Goal: Task Accomplishment & Management: Manage account settings

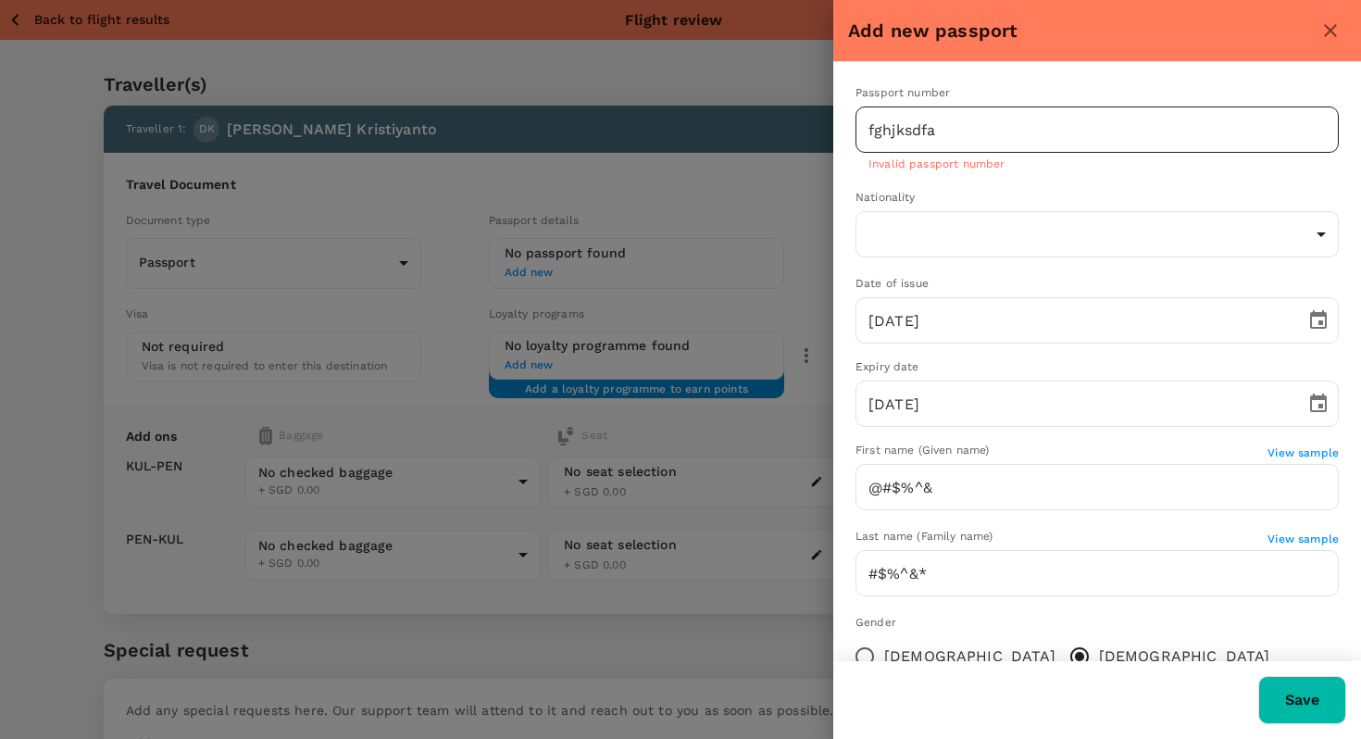
click at [945, 128] on input "fghjksdfa" at bounding box center [1097, 130] width 483 height 46
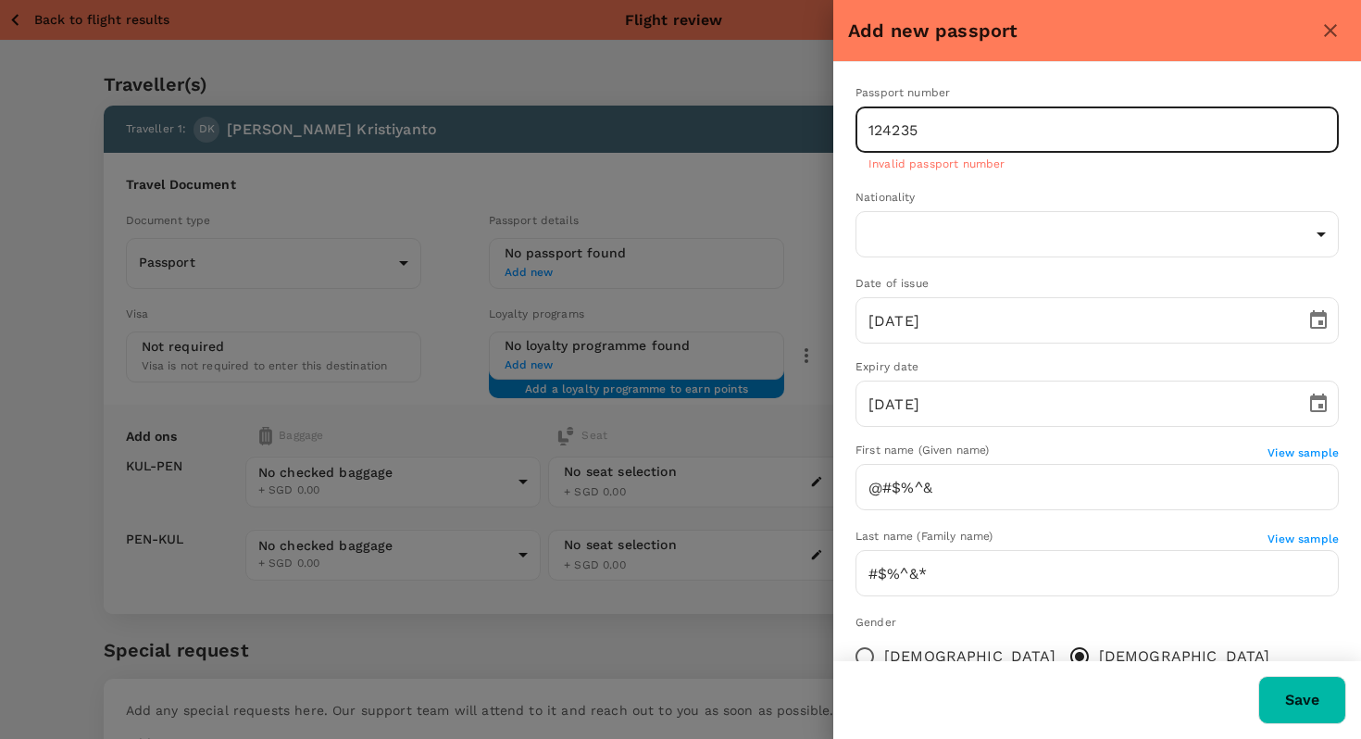
type input "124235"
click at [1259, 676] on button "Save" at bounding box center [1303, 700] width 88 height 48
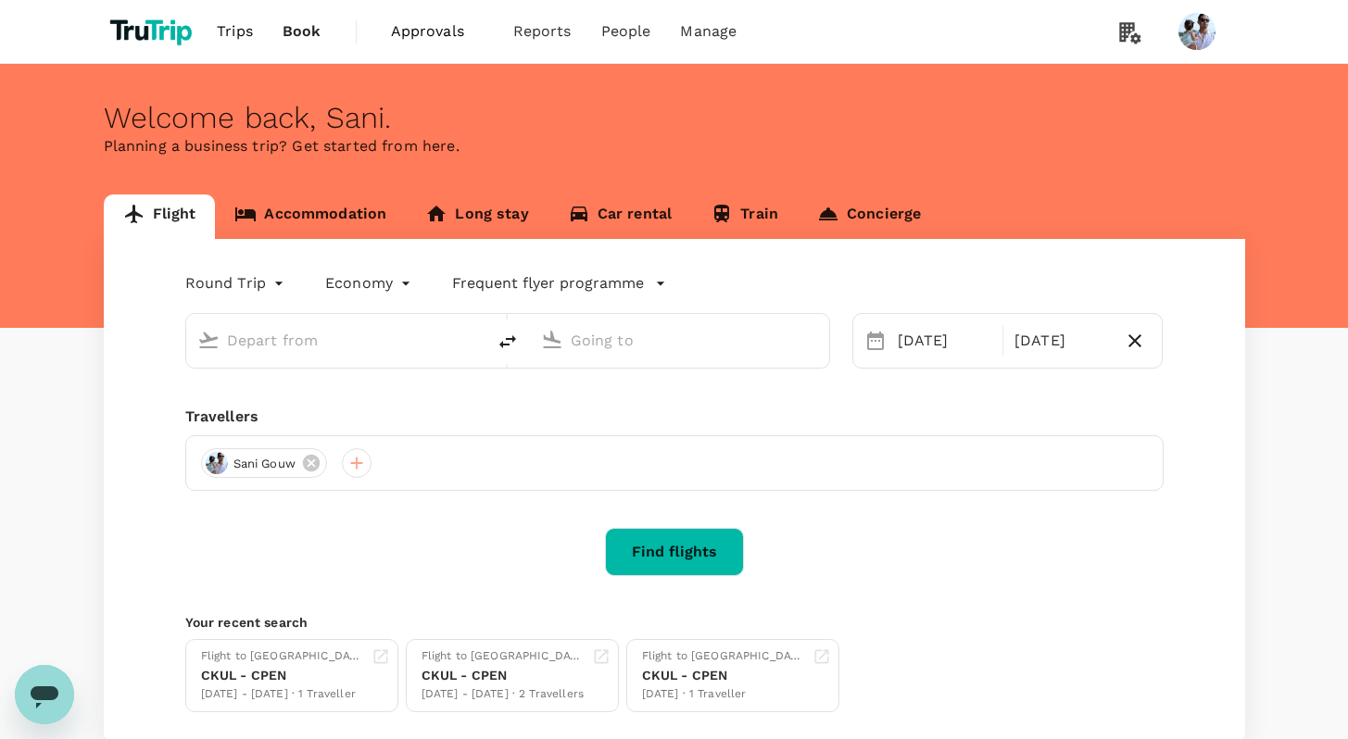
type input "Kuala Lumpur, Malaysia (any)"
type input "Penang, [GEOGRAPHIC_DATA] (any)"
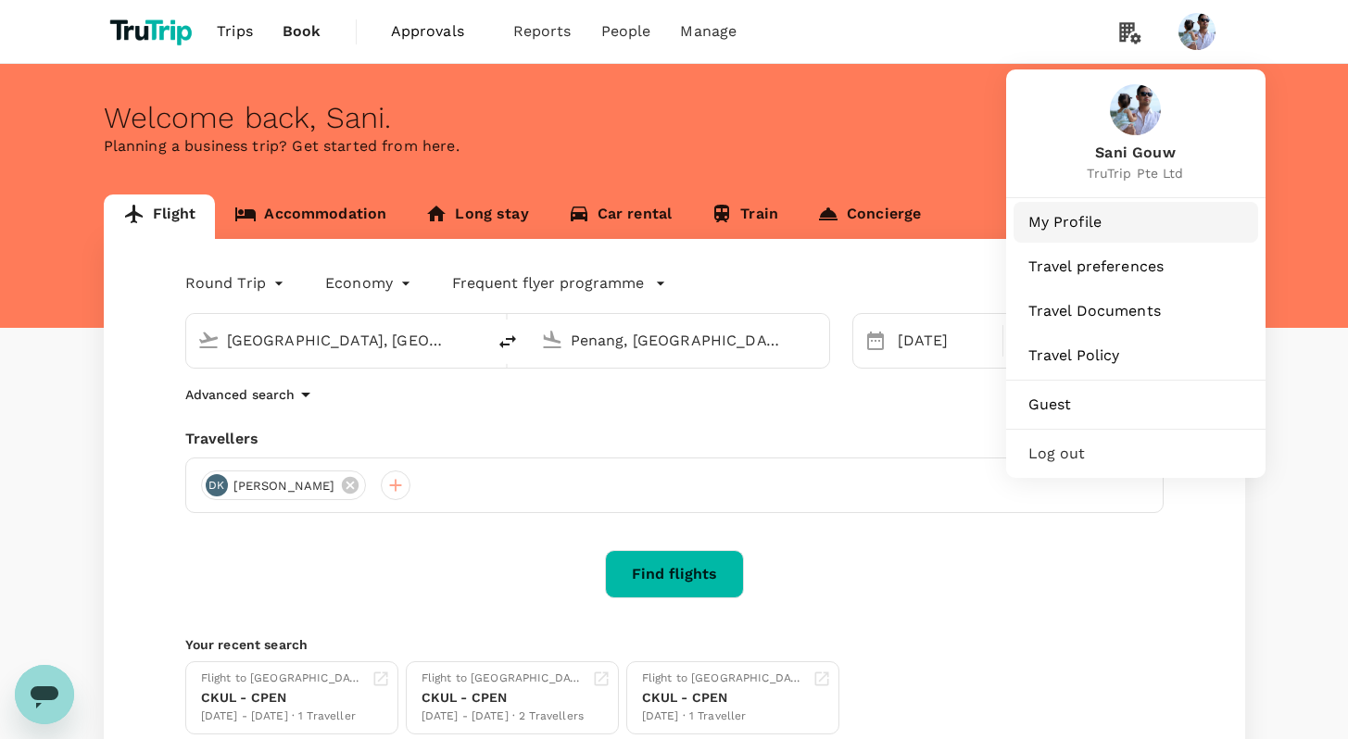
click at [1083, 223] on span "My Profile" at bounding box center [1135, 222] width 215 height 22
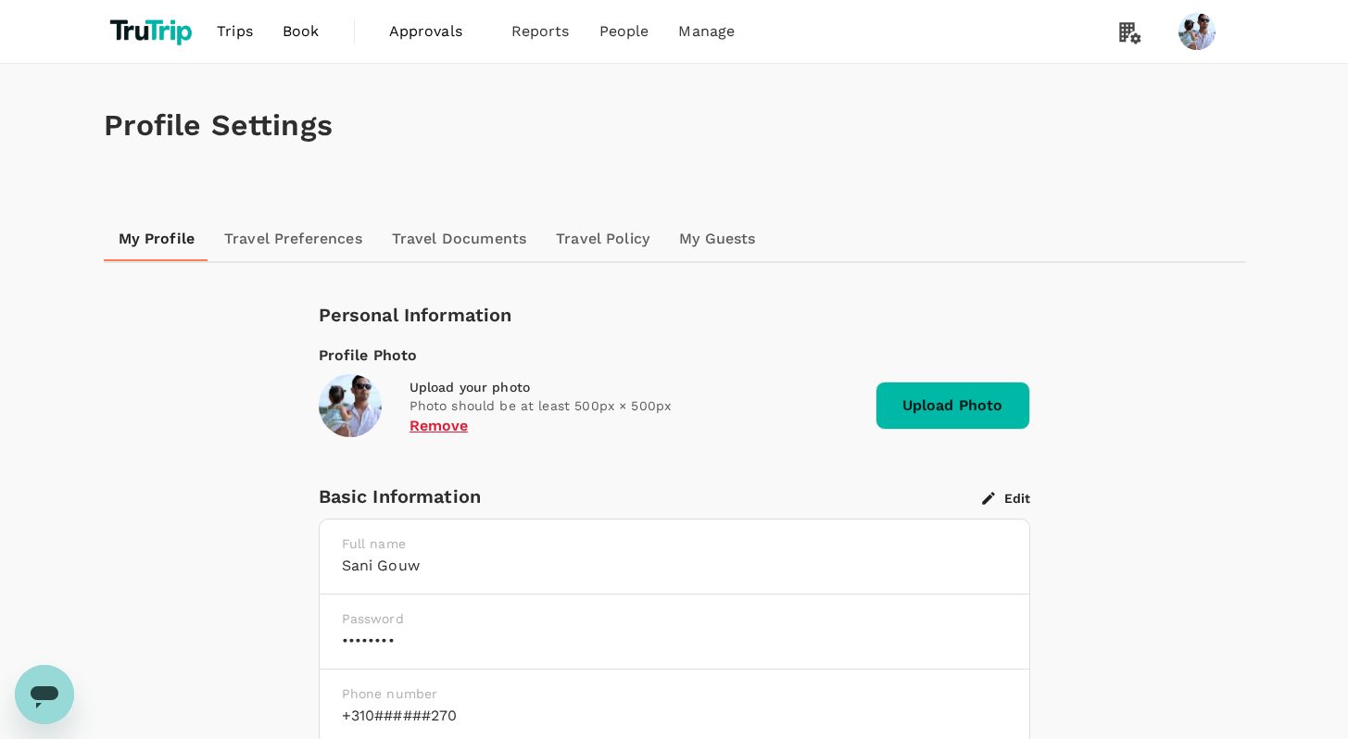
click at [473, 244] on link "Travel Documents" at bounding box center [459, 239] width 164 height 44
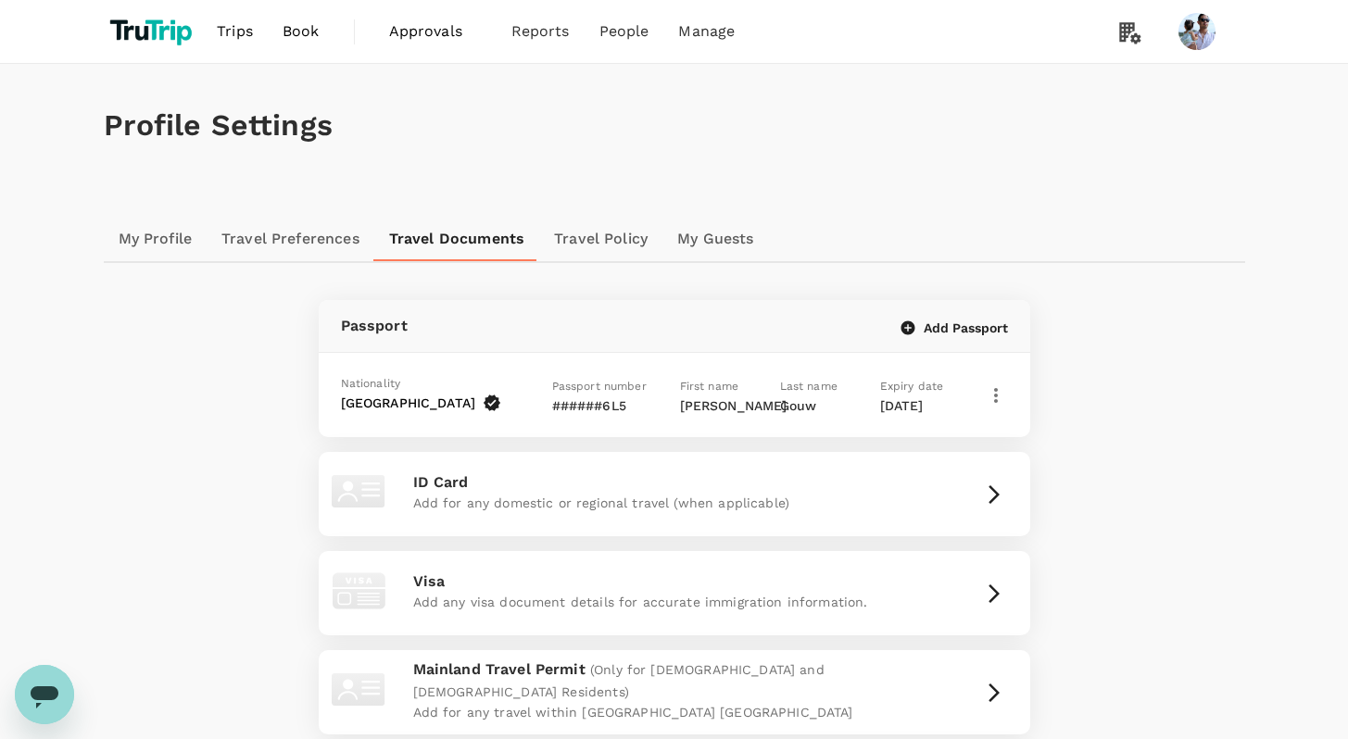
click at [962, 335] on button "Add Passport" at bounding box center [954, 328] width 107 height 17
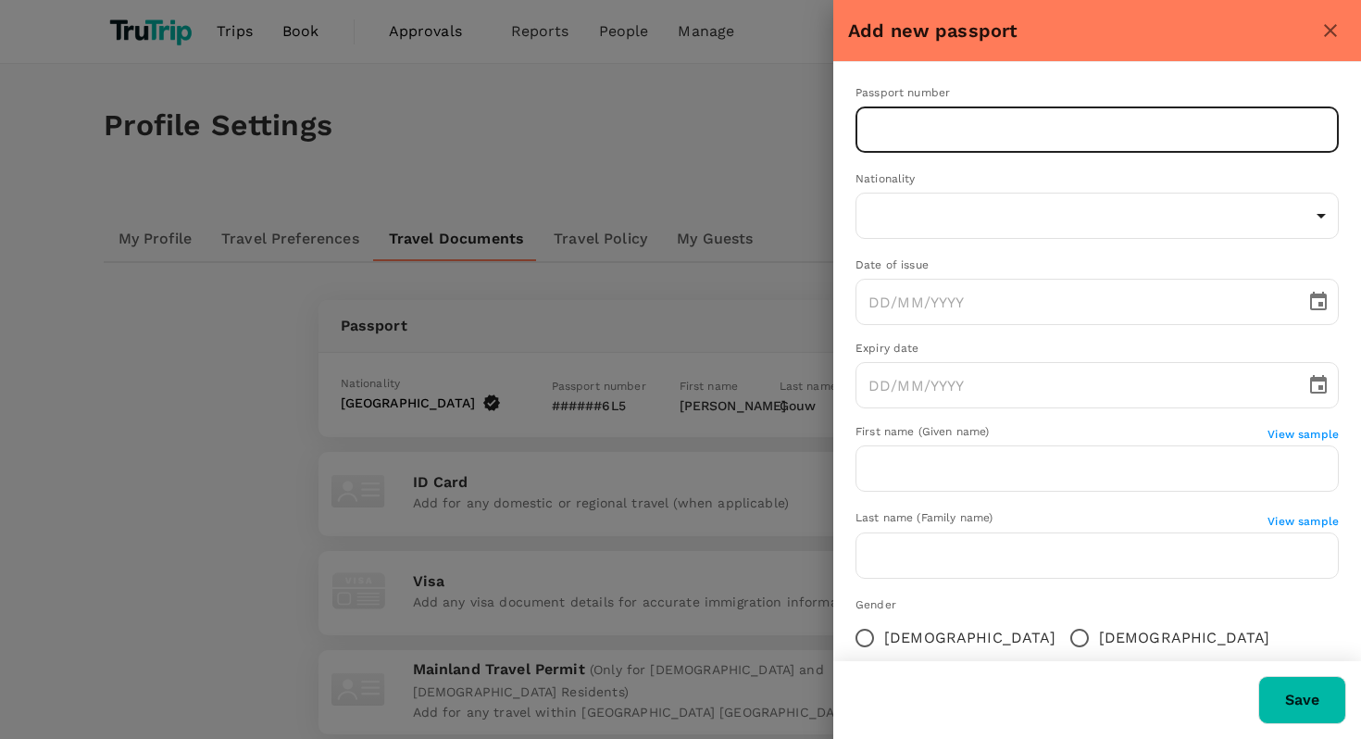
click at [934, 131] on input "text" at bounding box center [1097, 130] width 483 height 46
click at [1314, 692] on button "Save" at bounding box center [1303, 700] width 88 height 48
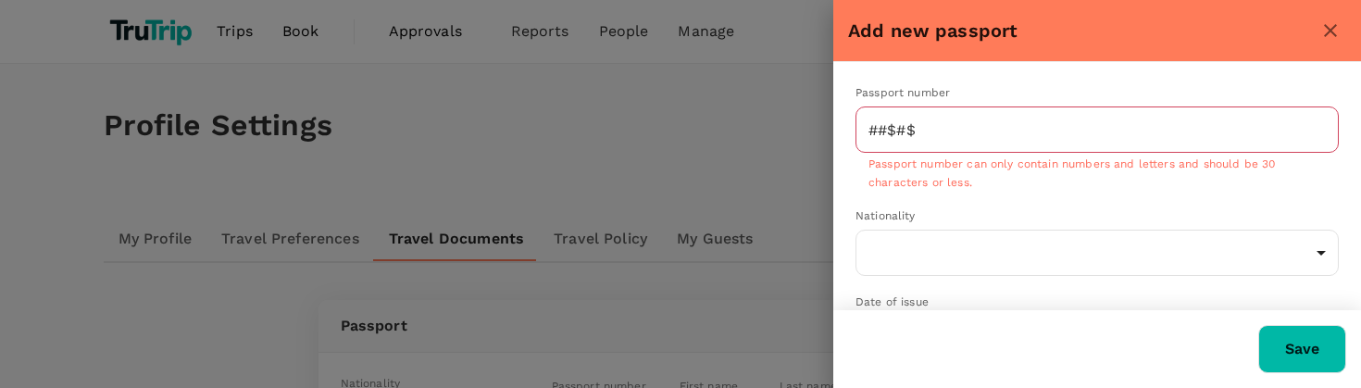
click at [946, 180] on span "Passport number can only contain numbers and letters and should be 30 character…" at bounding box center [1072, 172] width 407 height 31
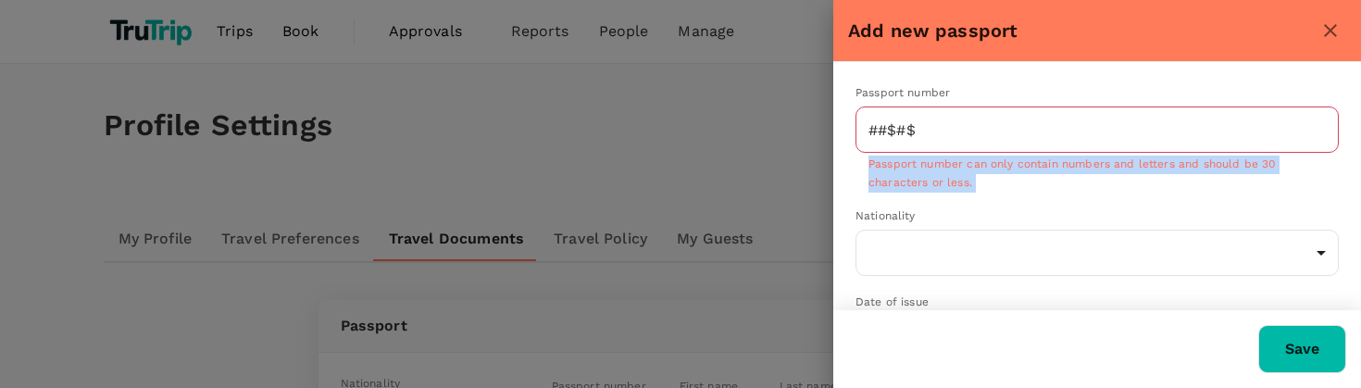
click at [946, 180] on span "Passport number can only contain numbers and letters and should be 30 character…" at bounding box center [1072, 172] width 407 height 31
copy span "Passport number can only contain numbers and letters and should be 30 character…"
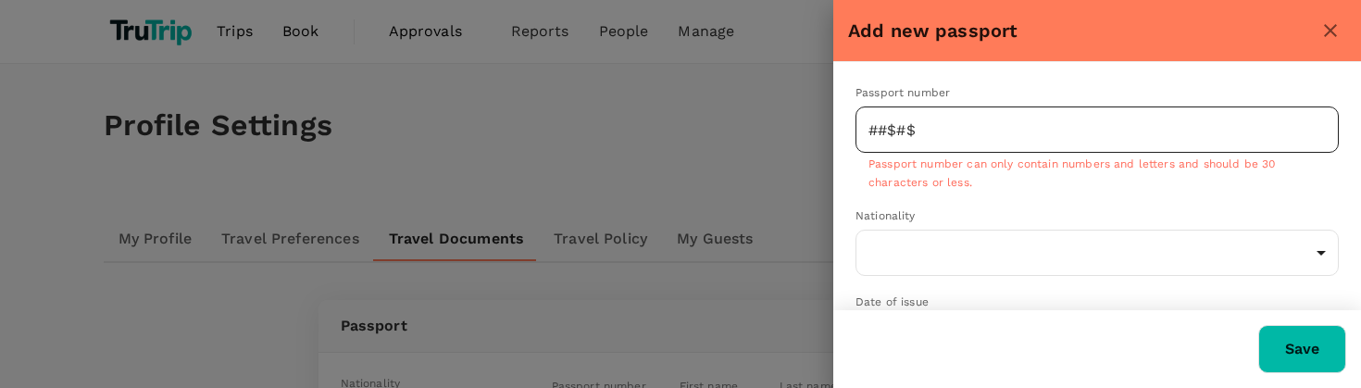
click at [984, 134] on input "##$#$" at bounding box center [1097, 130] width 483 height 46
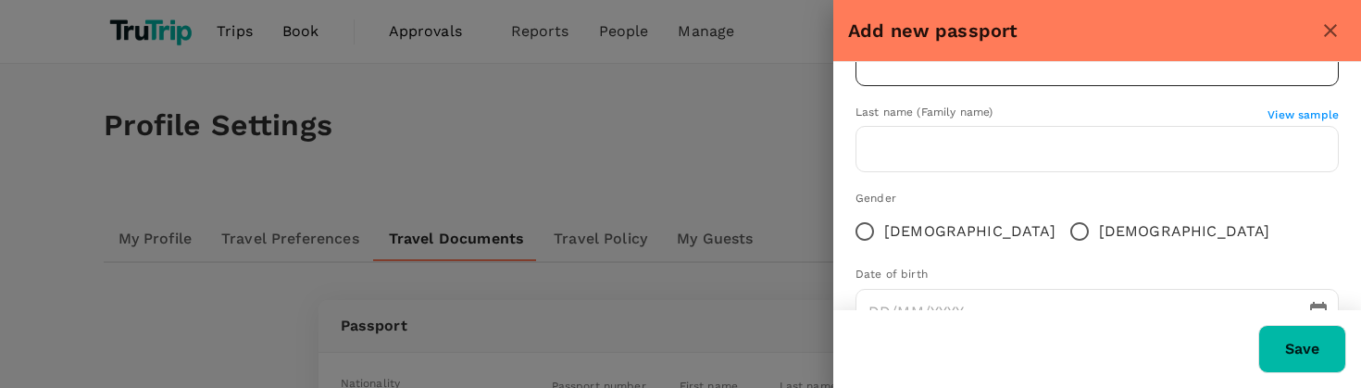
scroll to position [382, 0]
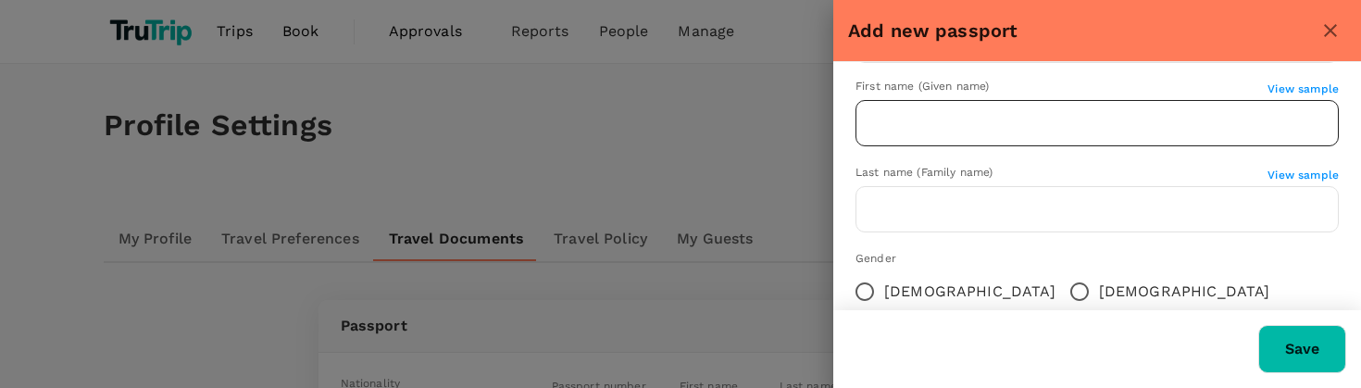
type input "sdfgs"
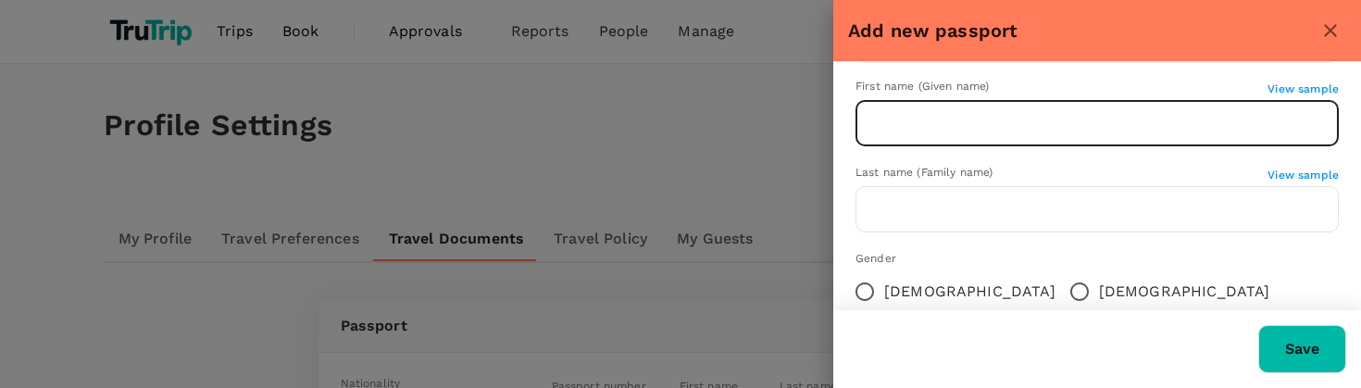
click at [983, 119] on input "text" at bounding box center [1097, 123] width 483 height 46
type input "&*^"
click at [1313, 343] on button "Save" at bounding box center [1303, 349] width 88 height 48
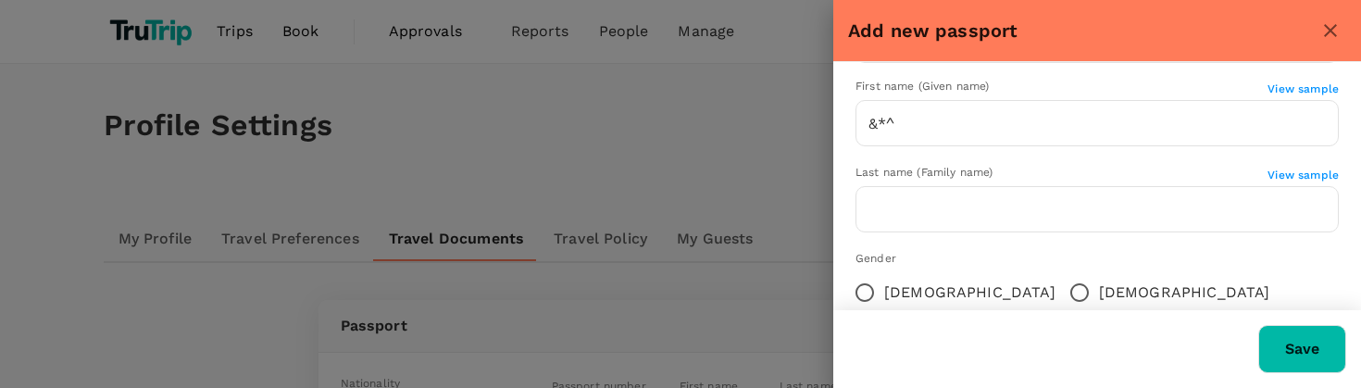
scroll to position [0, 0]
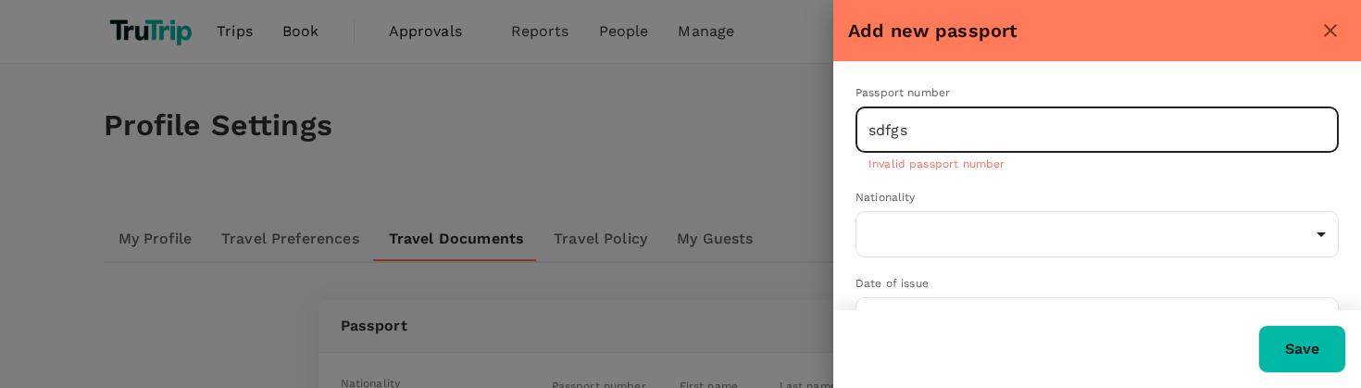
drag, startPoint x: 979, startPoint y: 119, endPoint x: 638, endPoint y: 127, distance: 340.9
click at [638, 127] on div "Add new passport Passport number sdfgs ​ Invalid passport number Nationality ​ …" at bounding box center [680, 194] width 1361 height 388
type input "12345678"
click at [1347, 340] on div "Save" at bounding box center [1098, 349] width 528 height 78
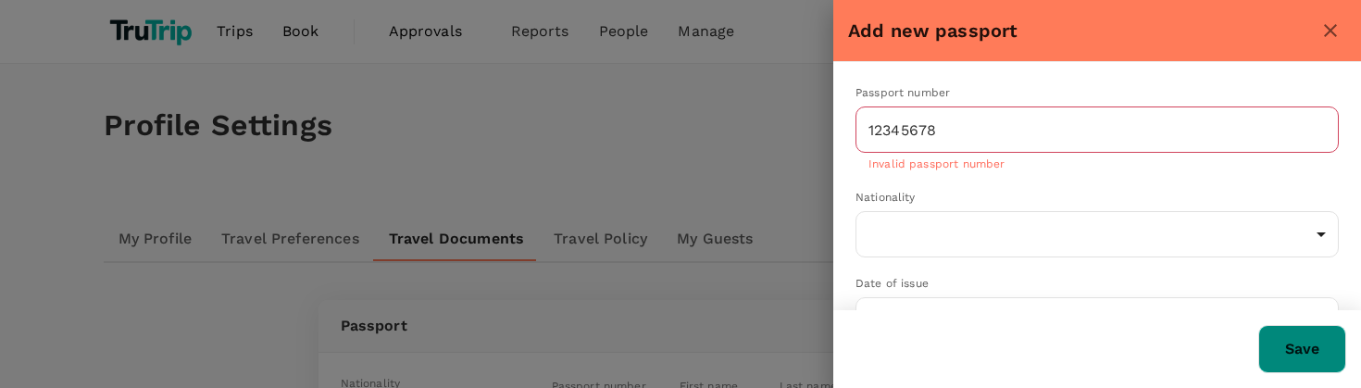
click at [1297, 343] on button "Save" at bounding box center [1303, 349] width 88 height 48
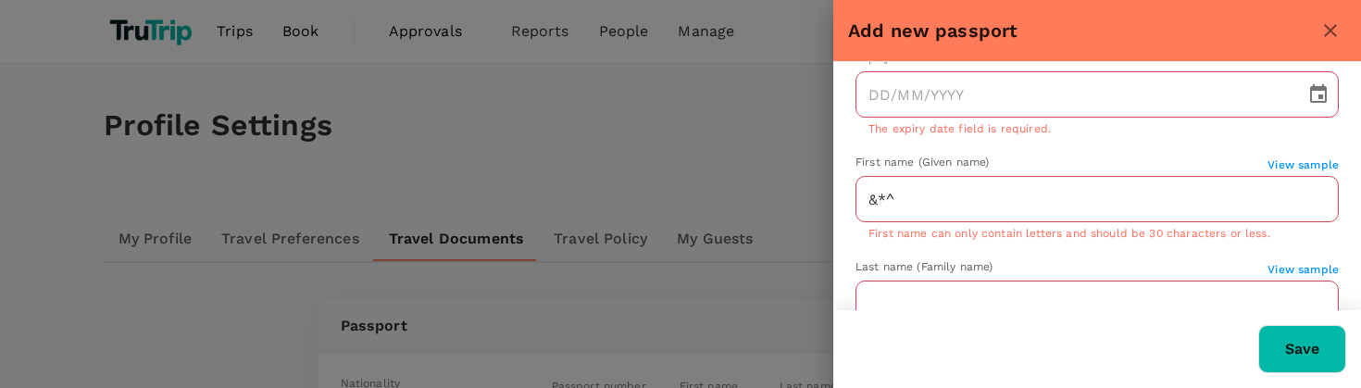
scroll to position [319, 0]
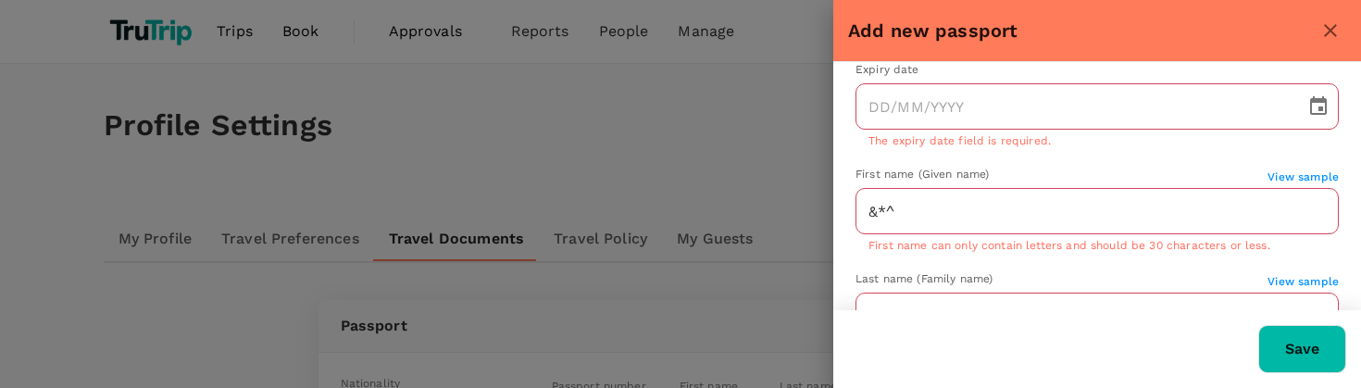
click at [1123, 244] on span "First name can only contain letters and should be 30 characters or less." at bounding box center [1070, 245] width 402 height 13
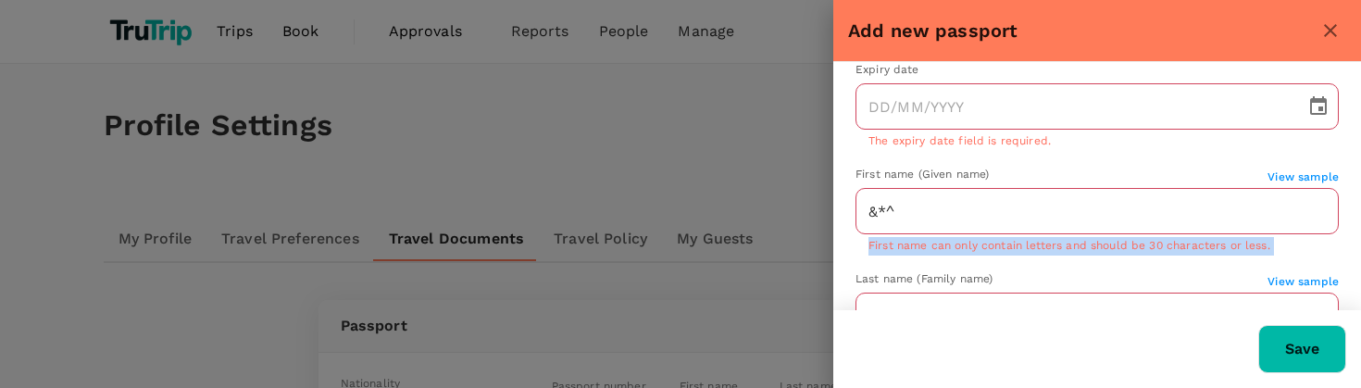
click at [1123, 244] on span "First name can only contain letters and should be 30 characters or less." at bounding box center [1070, 245] width 402 height 13
copy span "First name can only contain letters and should be 30 characters or less."
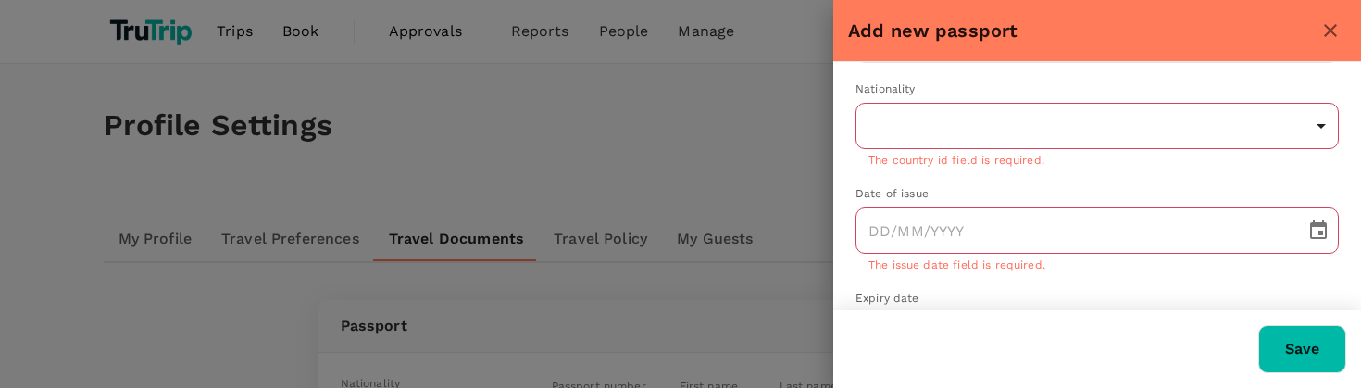
scroll to position [79, 0]
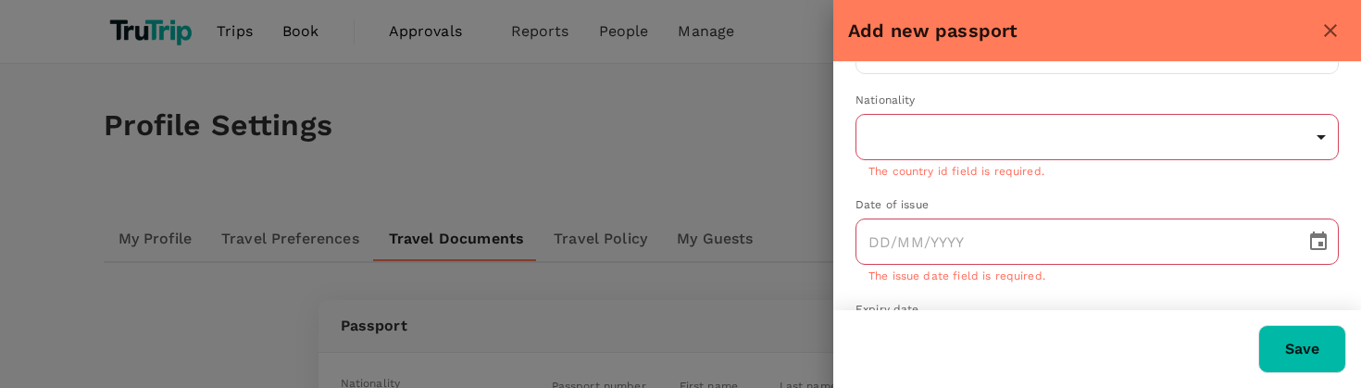
click at [958, 161] on div "​ ​ The country id field is required." at bounding box center [1097, 148] width 483 height 68
click at [958, 169] on p "The country id field is required." at bounding box center [1098, 172] width 458 height 19
copy p "The country id field is required."
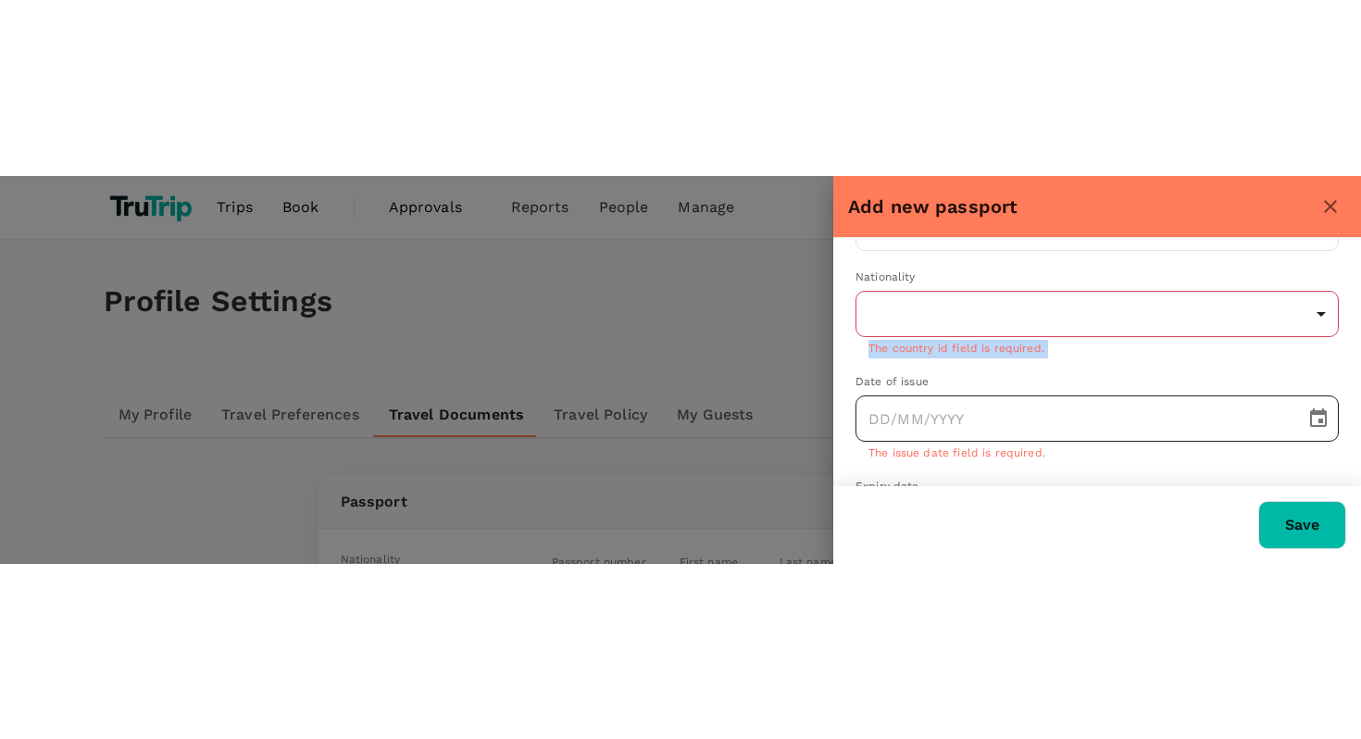
scroll to position [67, 0]
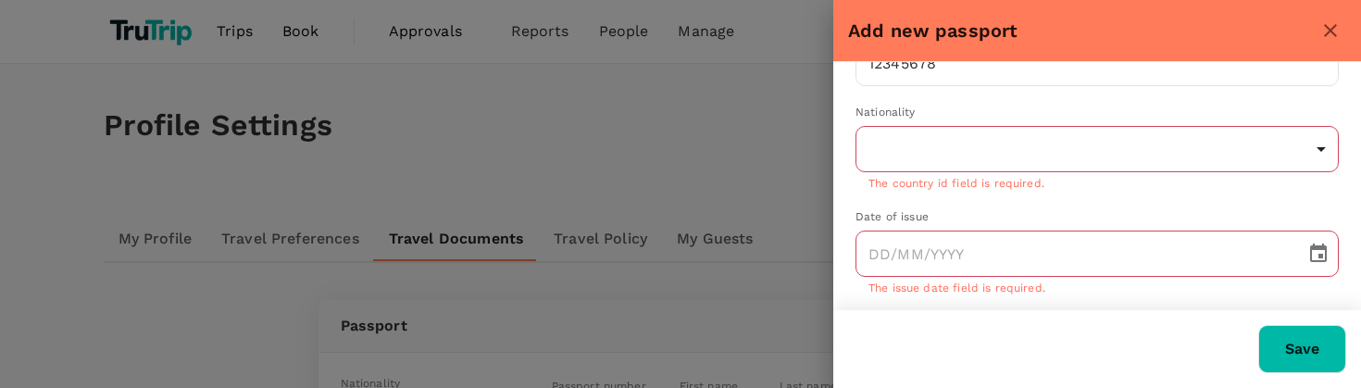
click at [990, 348] on div "Save" at bounding box center [1090, 341] width 513 height 63
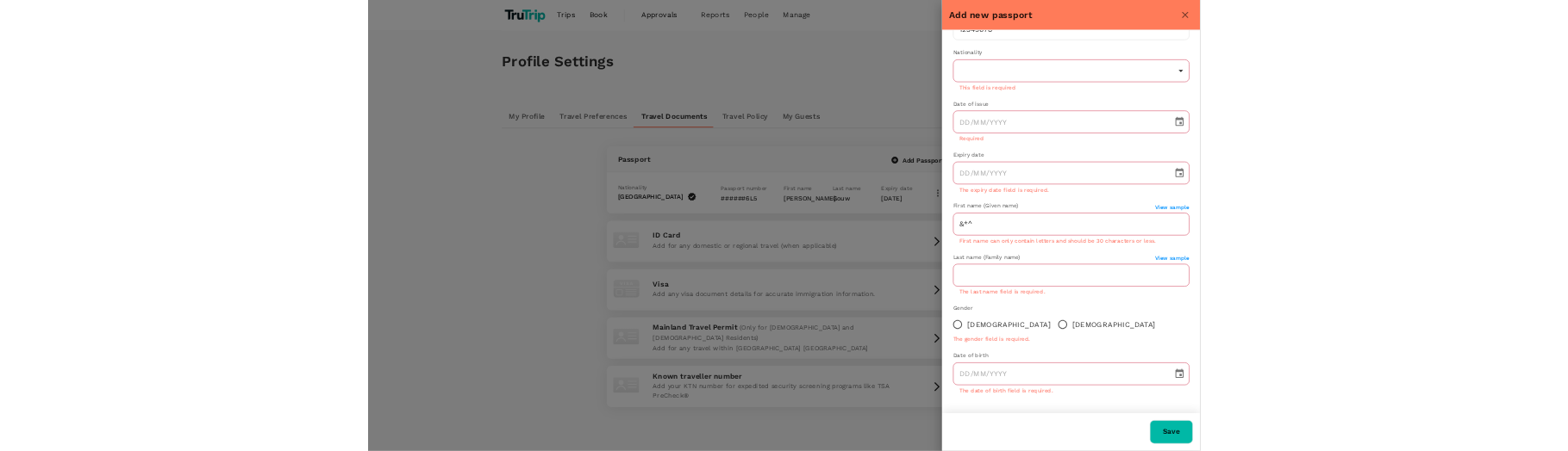
scroll to position [0, 0]
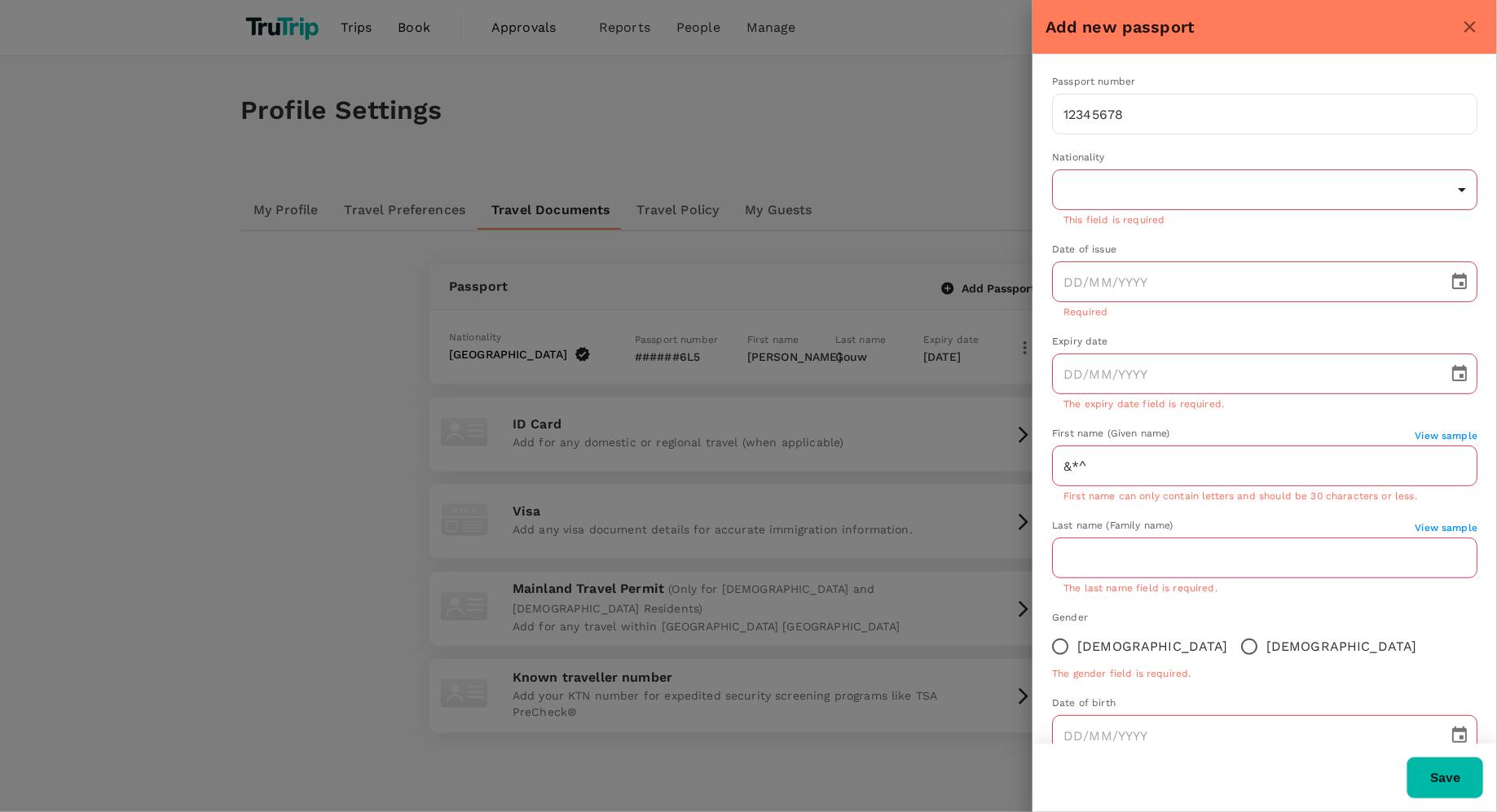
click at [1117, 404] on p "The expiry date field is required." at bounding box center [1266, 405] width 403 height 17
copy p "The expiry date field is required."
click at [862, 86] on div at bounding box center [748, 406] width 1497 height 812
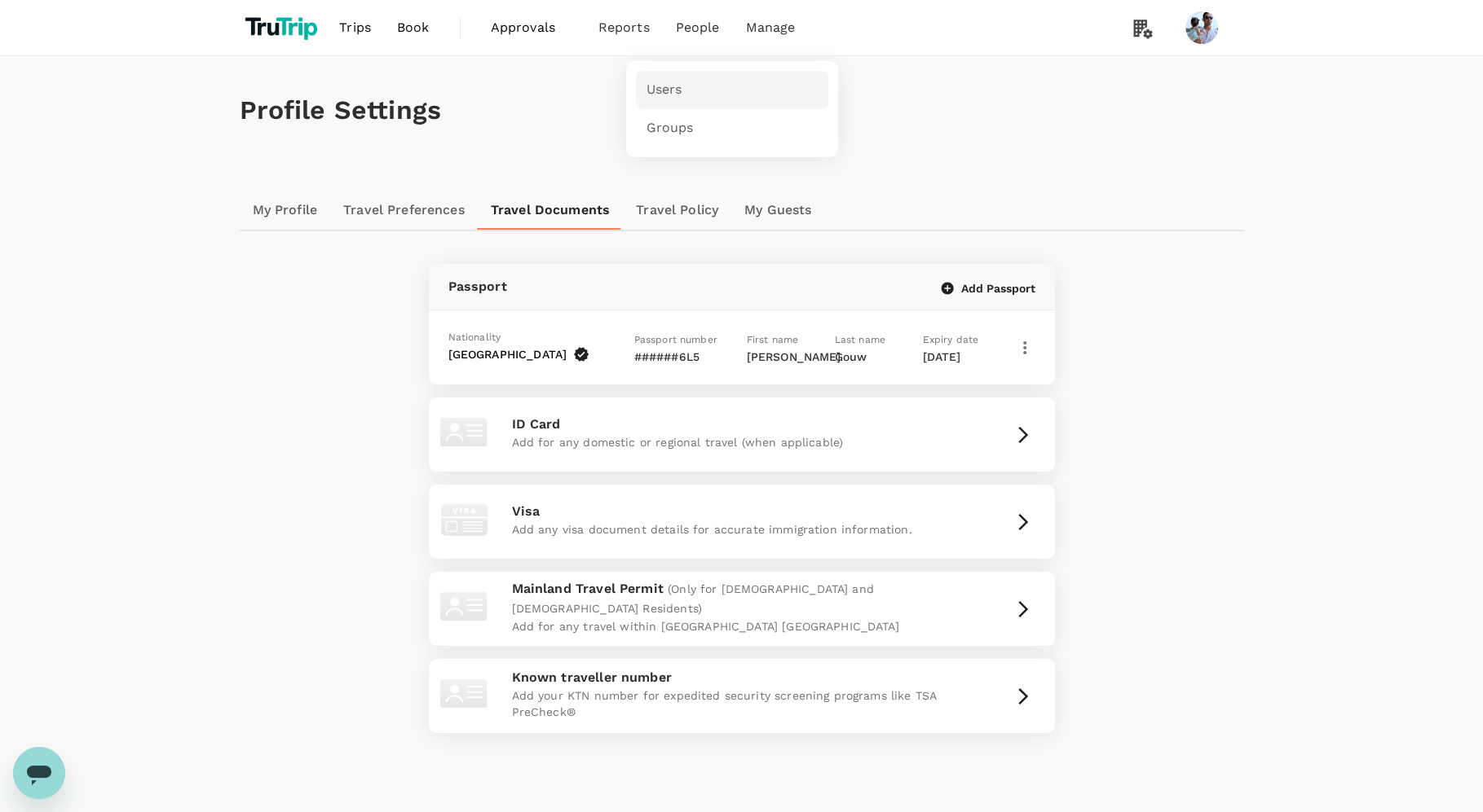
click at [690, 73] on link "Users" at bounding box center [731, 91] width 193 height 39
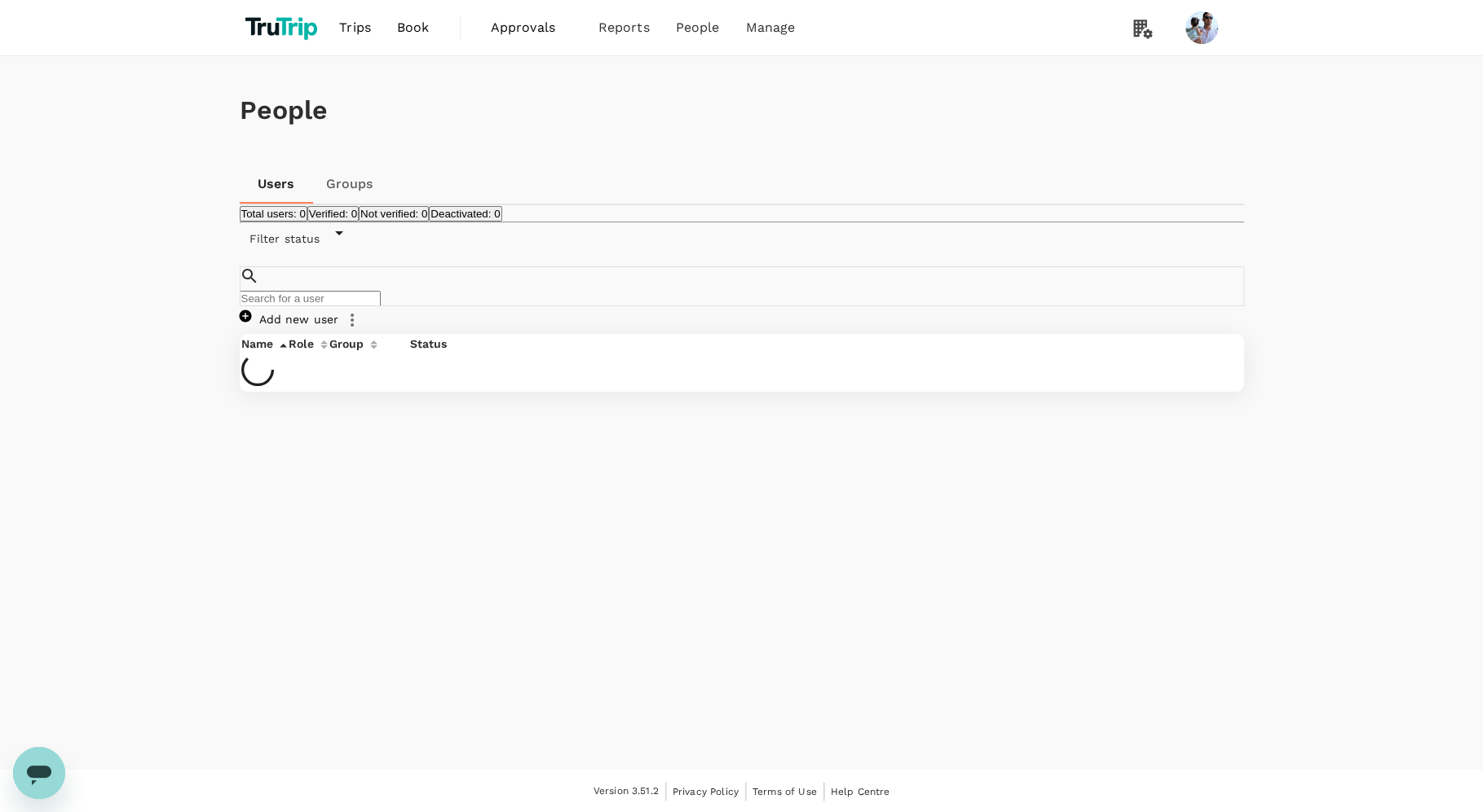
click at [339, 314] on link "Add new user" at bounding box center [289, 319] width 99 height 13
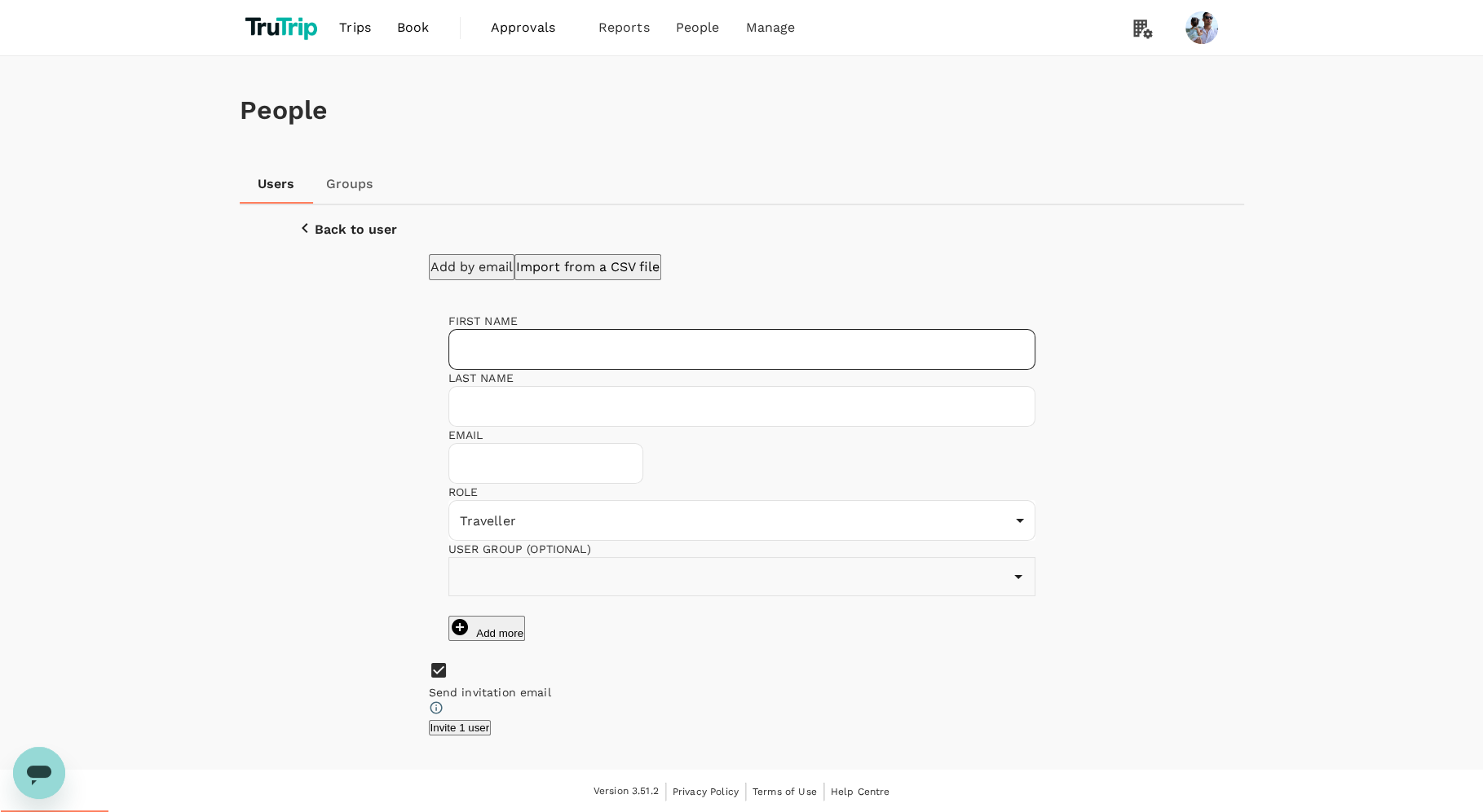
click at [530, 361] on input "text" at bounding box center [741, 349] width 587 height 40
type input "fsdgsd"
click at [491, 649] on button "Invite 1 user" at bounding box center [459, 728] width 62 height 16
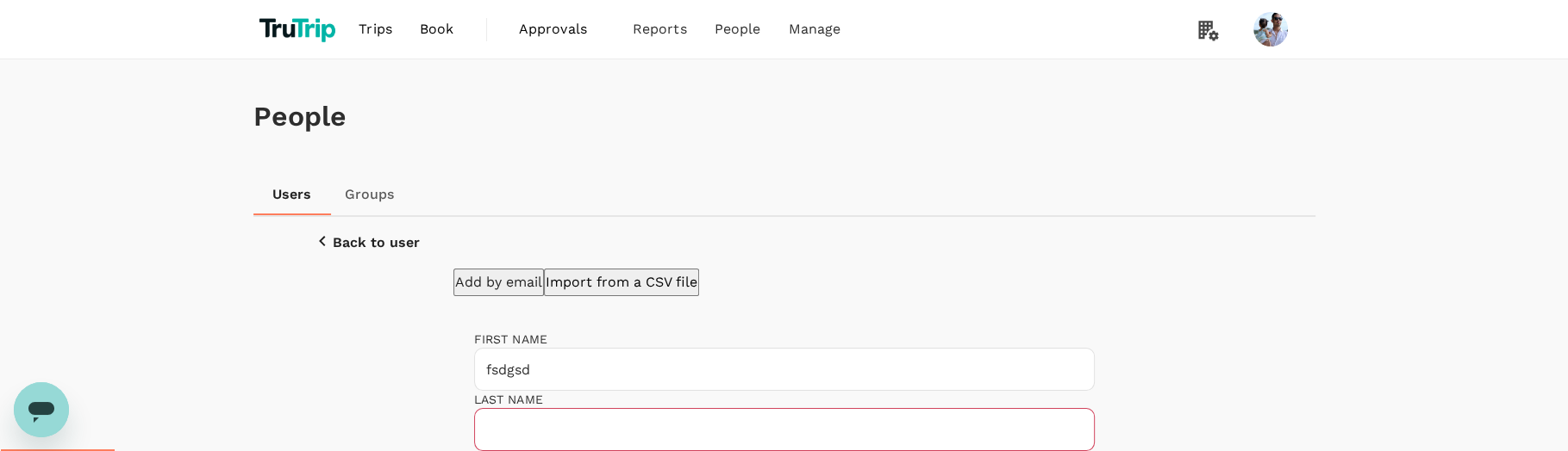
scroll to position [170, 0]
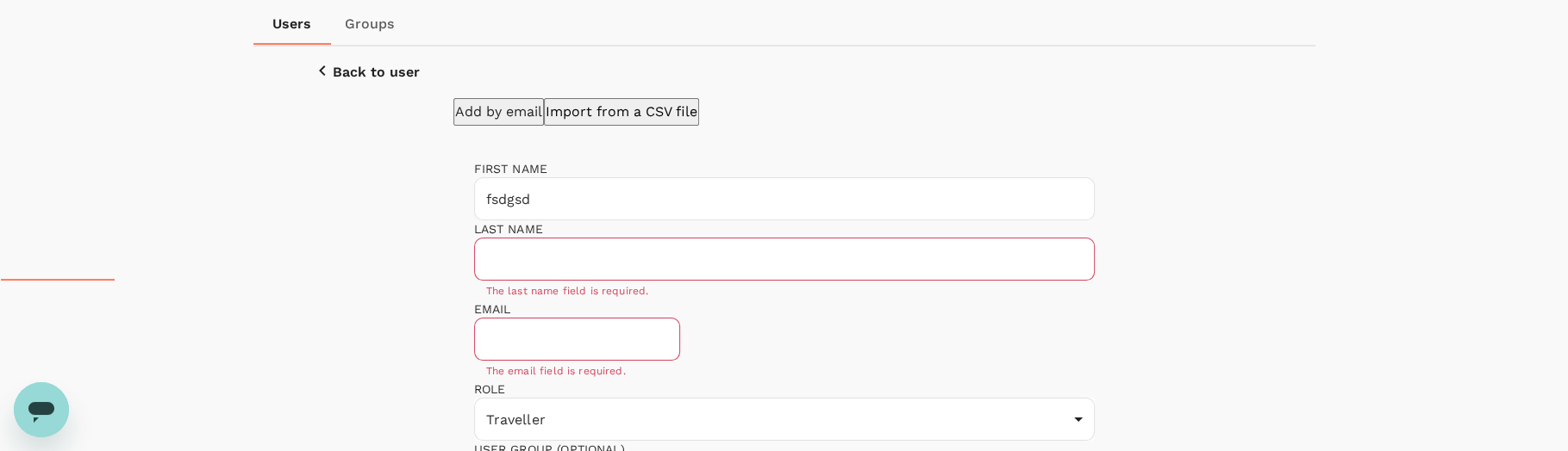
click at [1253, 357] on div "People Users Groups Back to user Add by email Import from a CSV file FIRST NAME…" at bounding box center [784, 268] width 1103 height 757
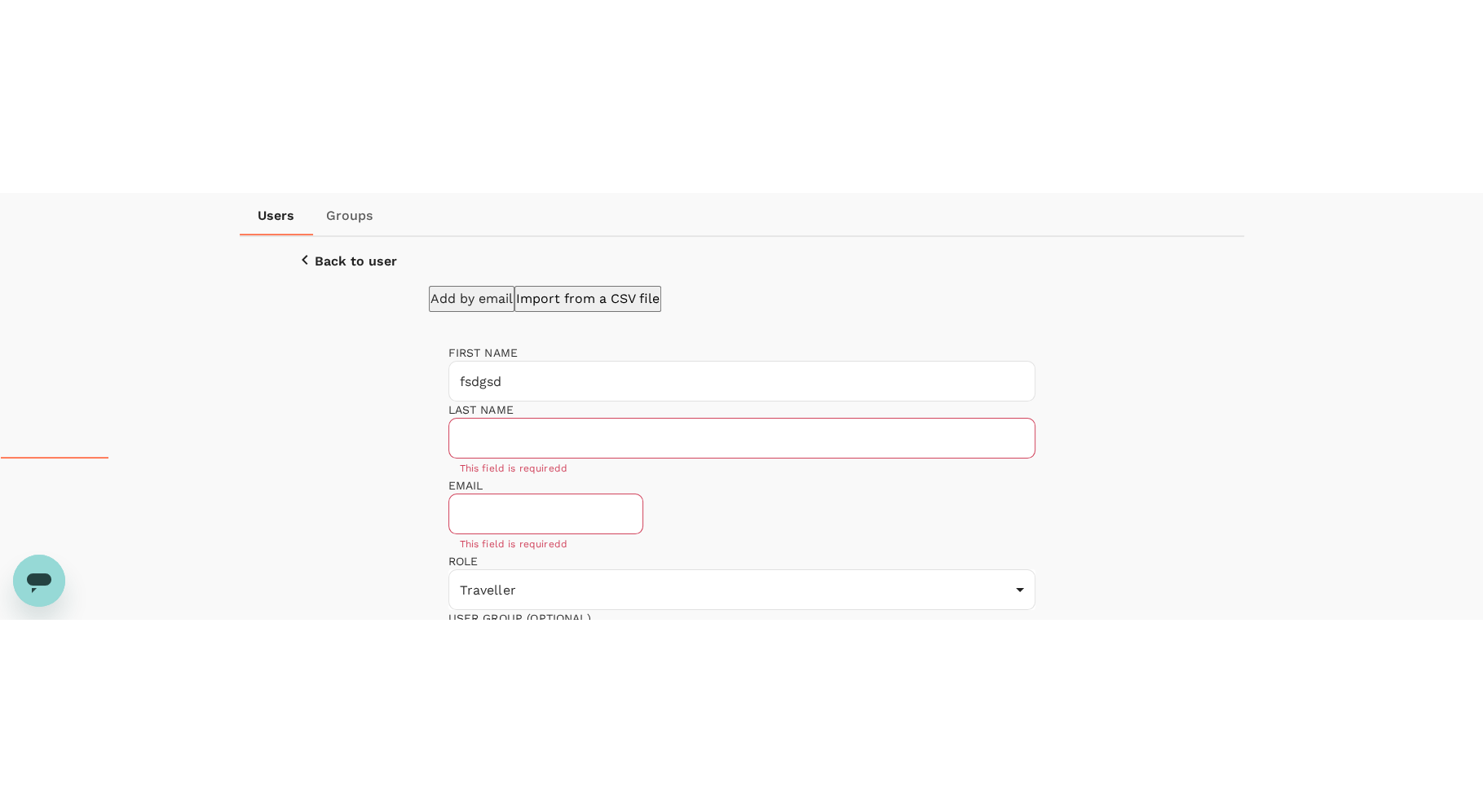
scroll to position [8, 0]
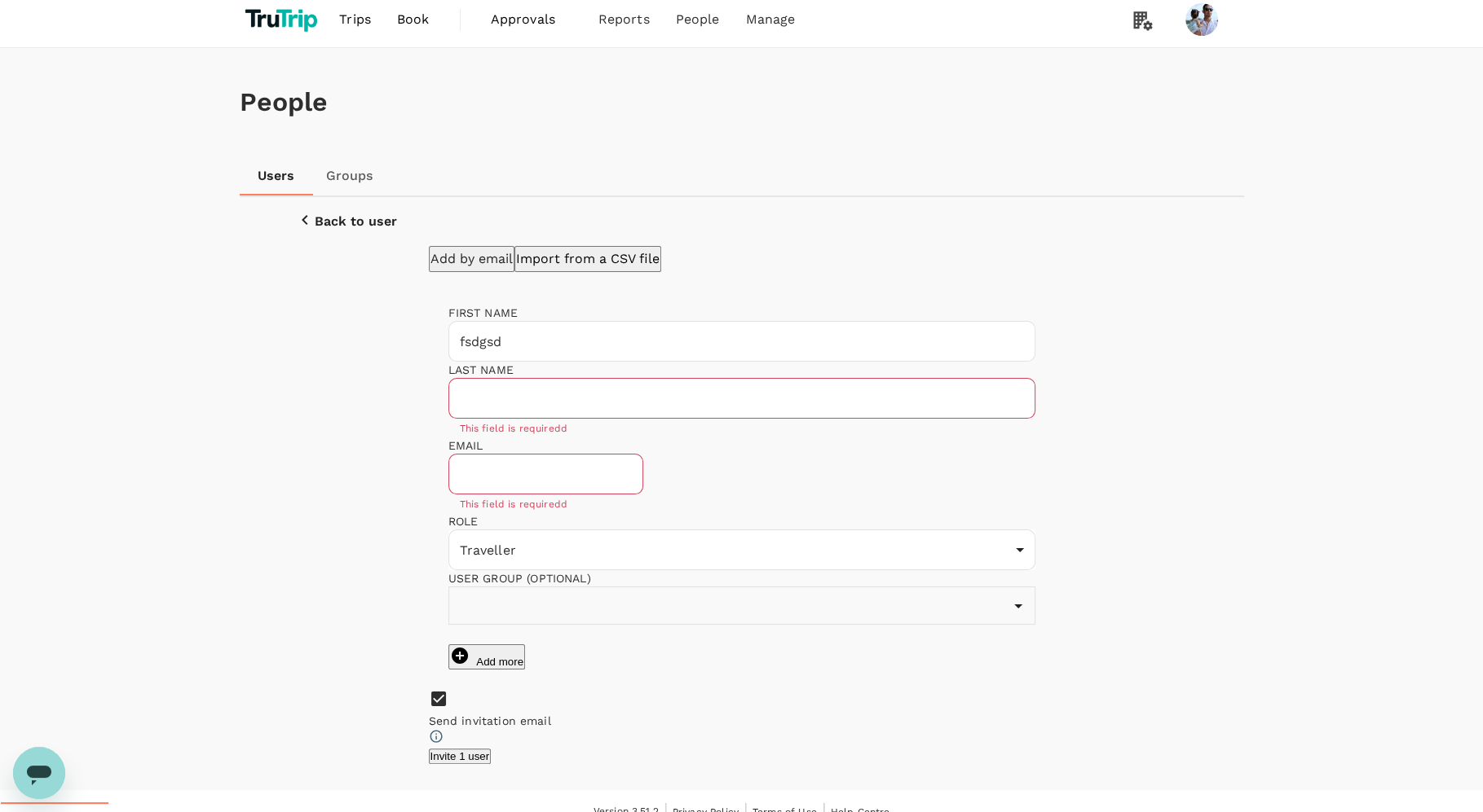
click at [1071, 394] on div "Add by email Import from a CSV file FIRST NAME fsdgsd ​ LAST NAME ​ This field …" at bounding box center [741, 505] width 939 height 518
click at [1112, 191] on span "My Profile" at bounding box center [1148, 187] width 189 height 19
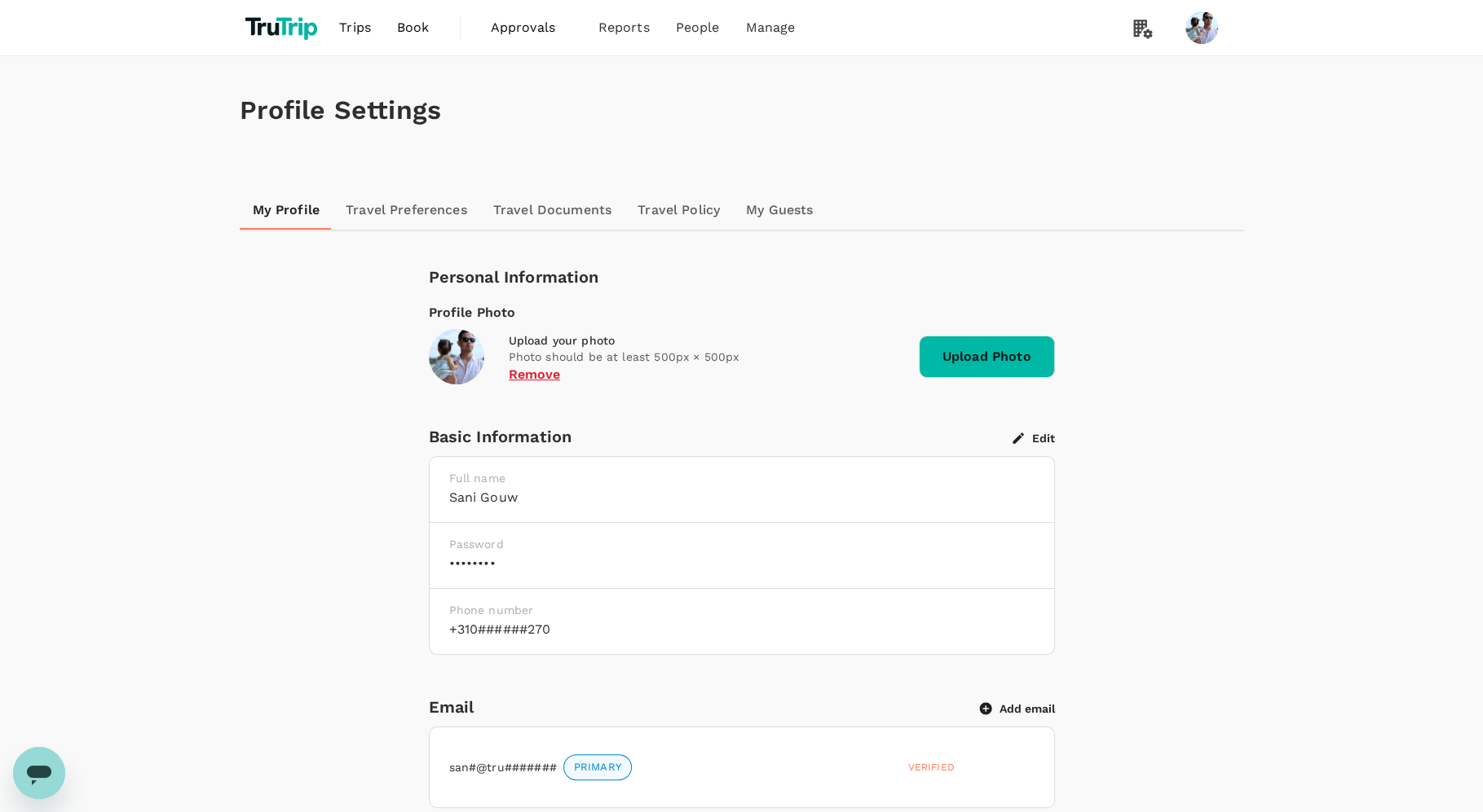
click at [418, 206] on link "Travel Preferences" at bounding box center [407, 210] width 148 height 39
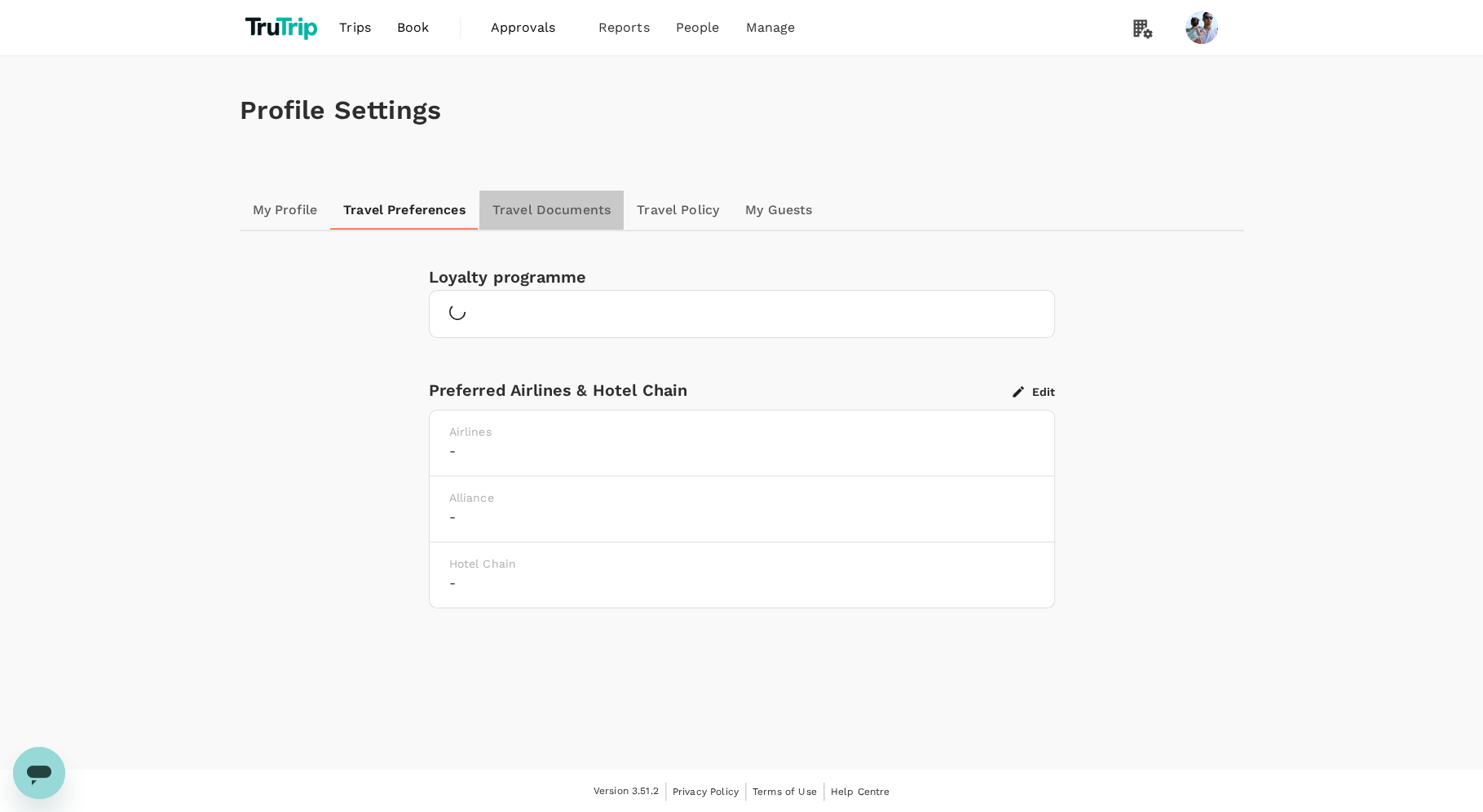
click at [532, 204] on link "Travel Documents" at bounding box center [552, 210] width 144 height 39
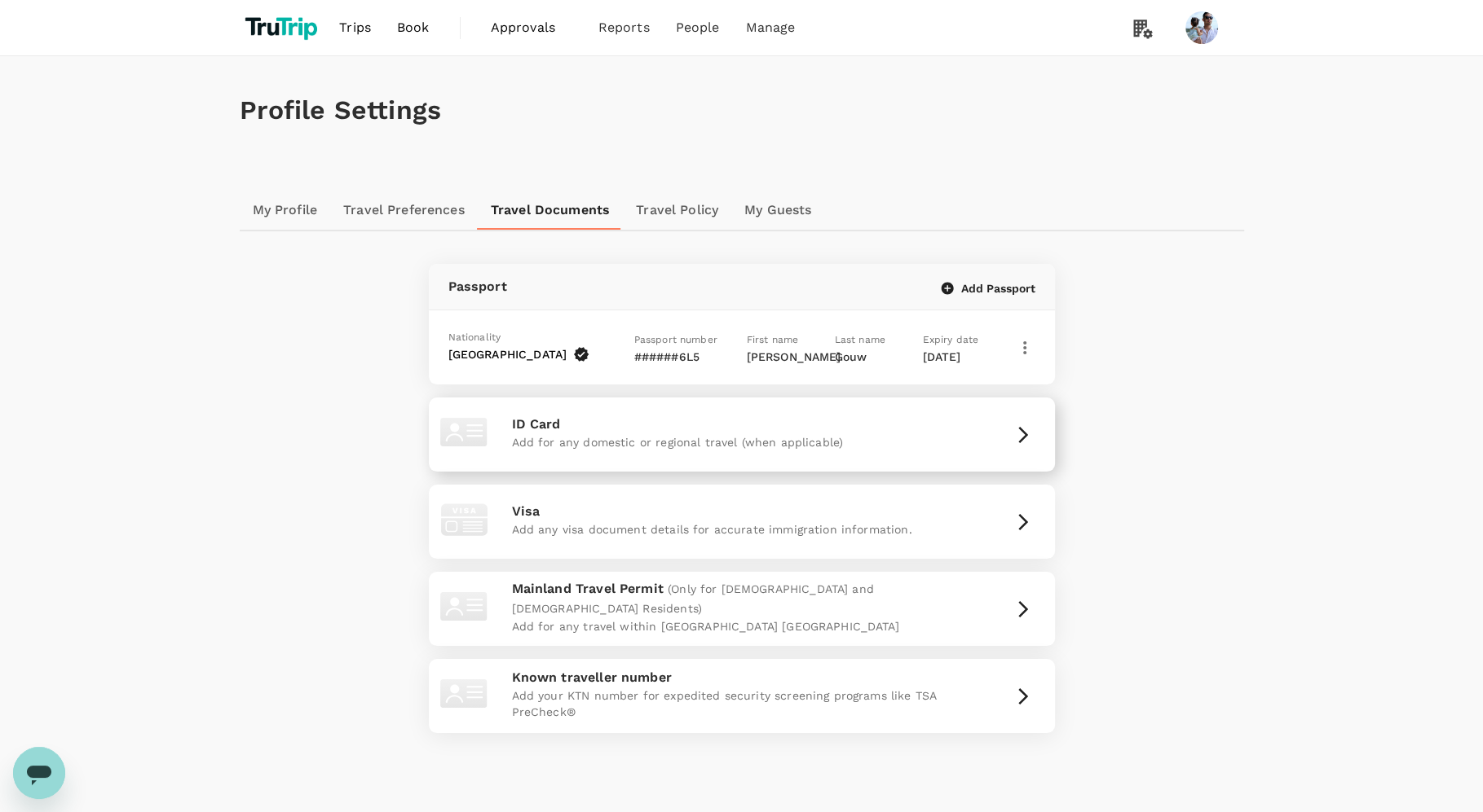
click at [989, 413] on div "ID Card Add for any domestic or regional travel (when applicable)" at bounding box center [742, 434] width 613 height 61
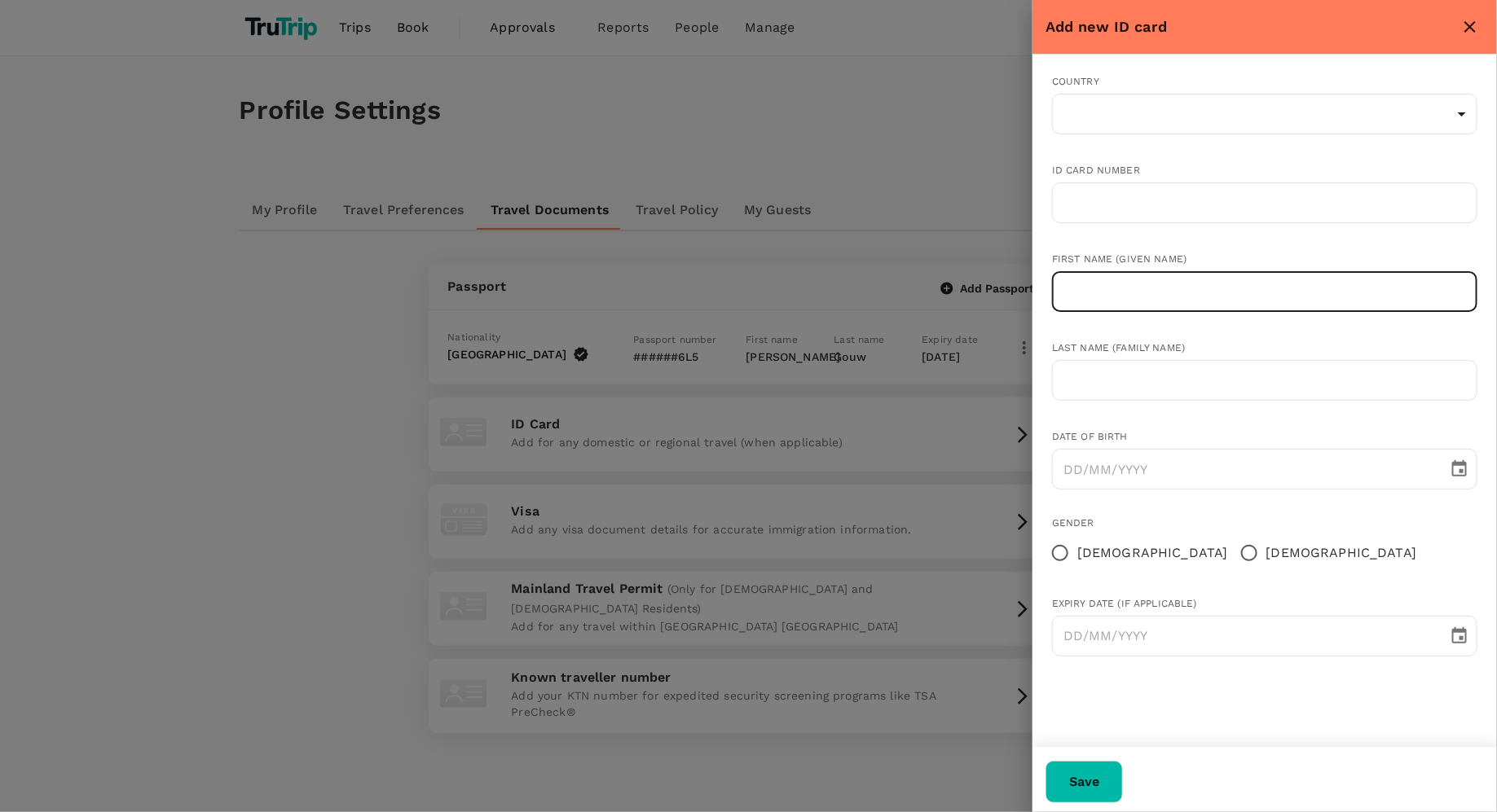
click at [1127, 296] on input "text" at bounding box center [1265, 291] width 425 height 40
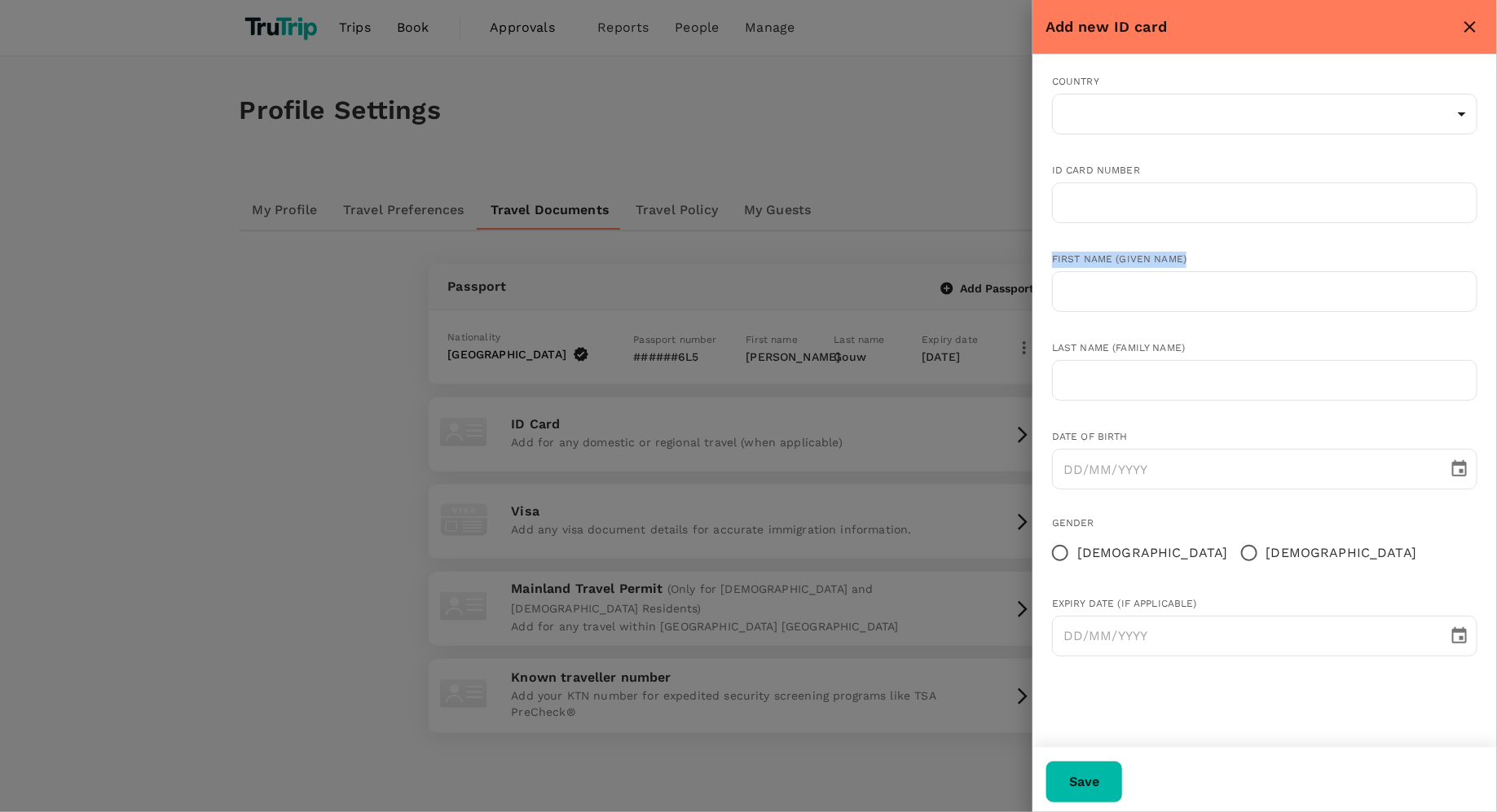
drag, startPoint x: 1043, startPoint y: 259, endPoint x: 1311, endPoint y: 263, distance: 268.0
click at [1185, 263] on div "First name (Given name) ​" at bounding box center [1251, 270] width 451 height 89
drag, startPoint x: 1197, startPoint y: 242, endPoint x: 1181, endPoint y: 125, distance: 118.1
click at [1185, 241] on div "First name (Given name) ​" at bounding box center [1251, 270] width 451 height 89
click at [1166, 282] on input "text" at bounding box center [1265, 291] width 425 height 40
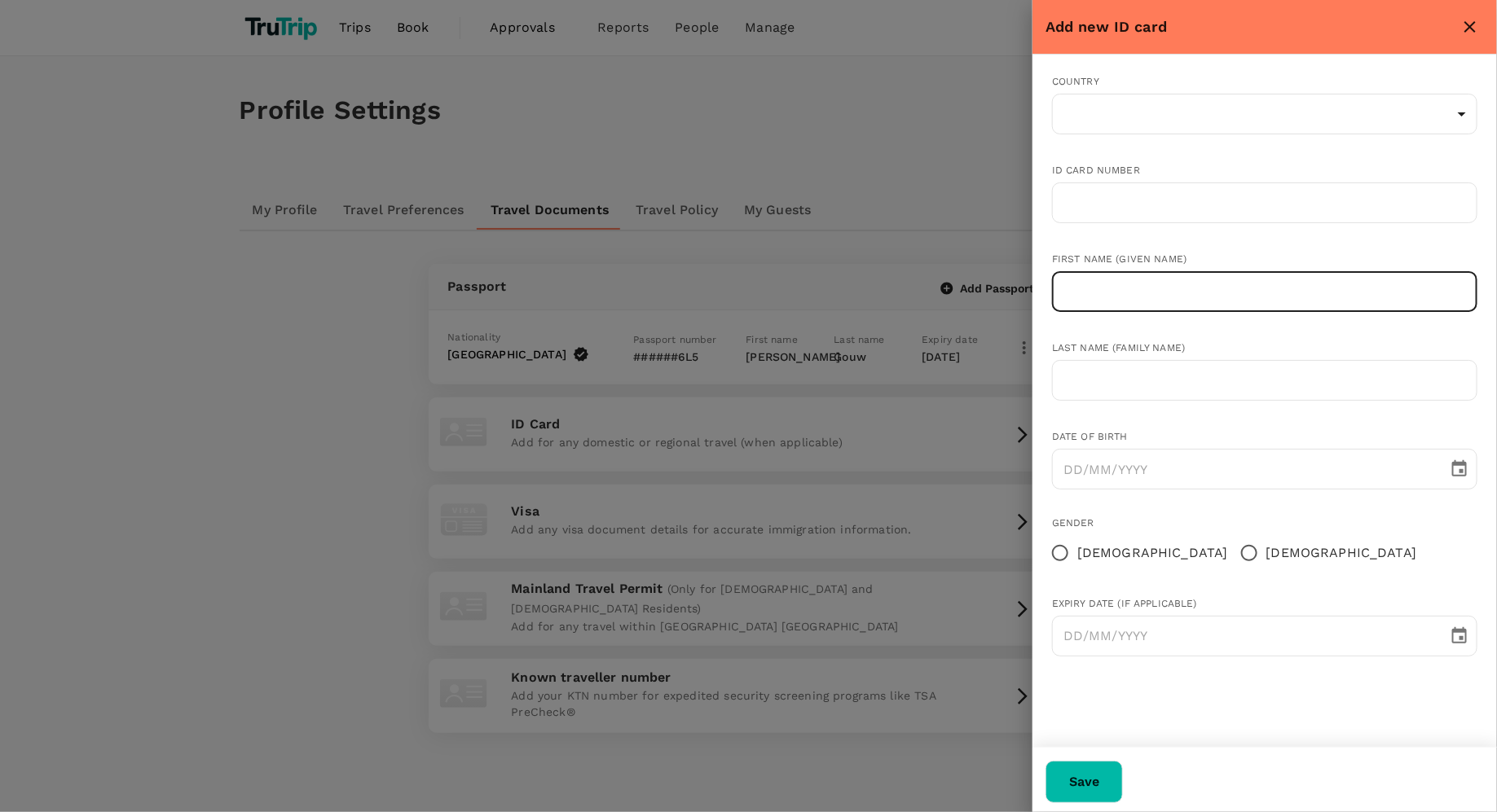
click at [1123, 649] on button "Save" at bounding box center [1084, 782] width 77 height 42
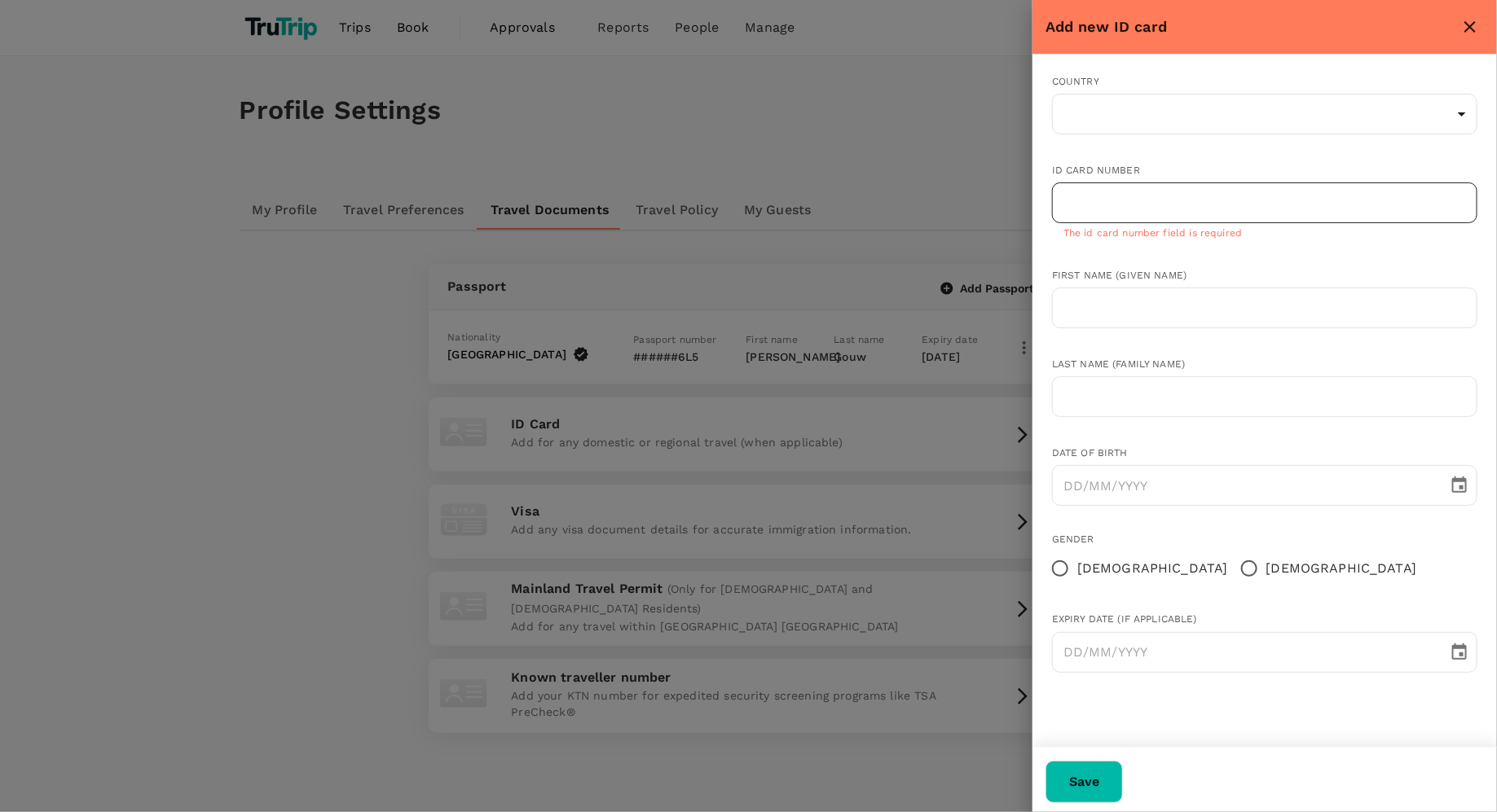
click at [1126, 204] on input "text" at bounding box center [1265, 202] width 425 height 40
type input "223454235235"
click at [1123, 649] on button "Save" at bounding box center [1084, 782] width 77 height 42
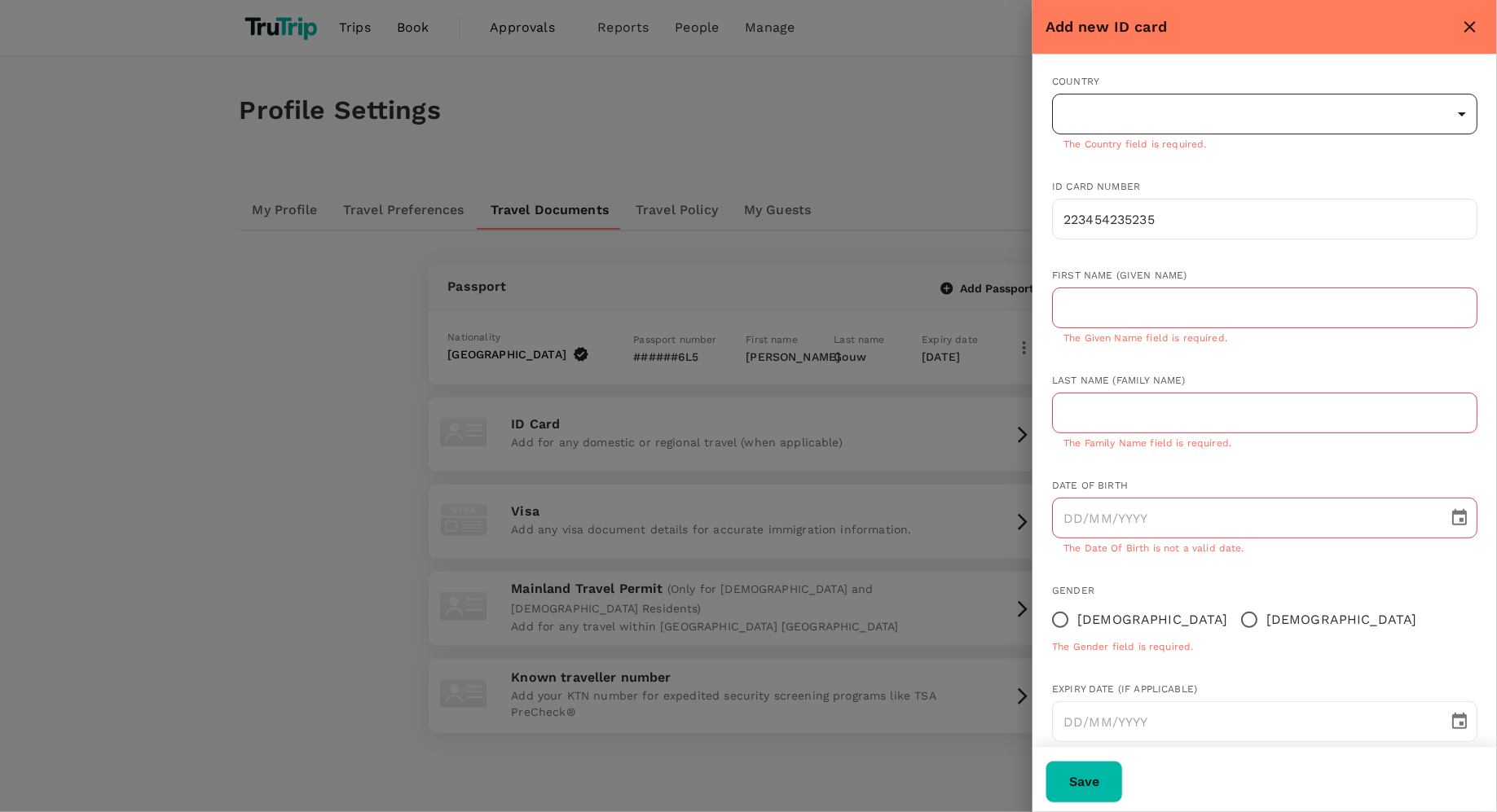
click at [1156, 130] on body "Trips Book Approvals 0 Reports People Manage Profile Settings My Profile Travel…" at bounding box center [748, 449] width 1497 height 898
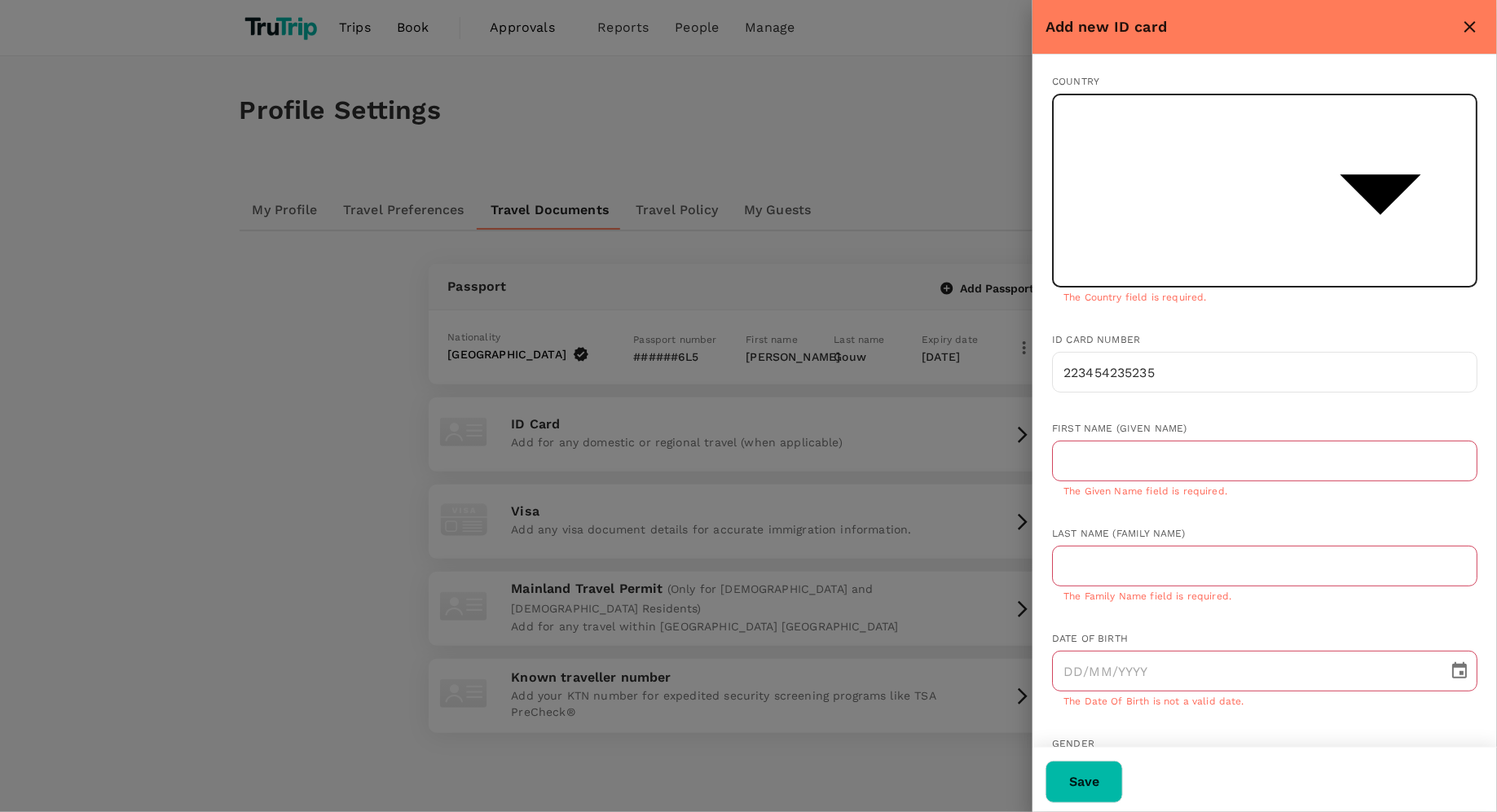
click at [1049, 68] on div at bounding box center [748, 406] width 1497 height 812
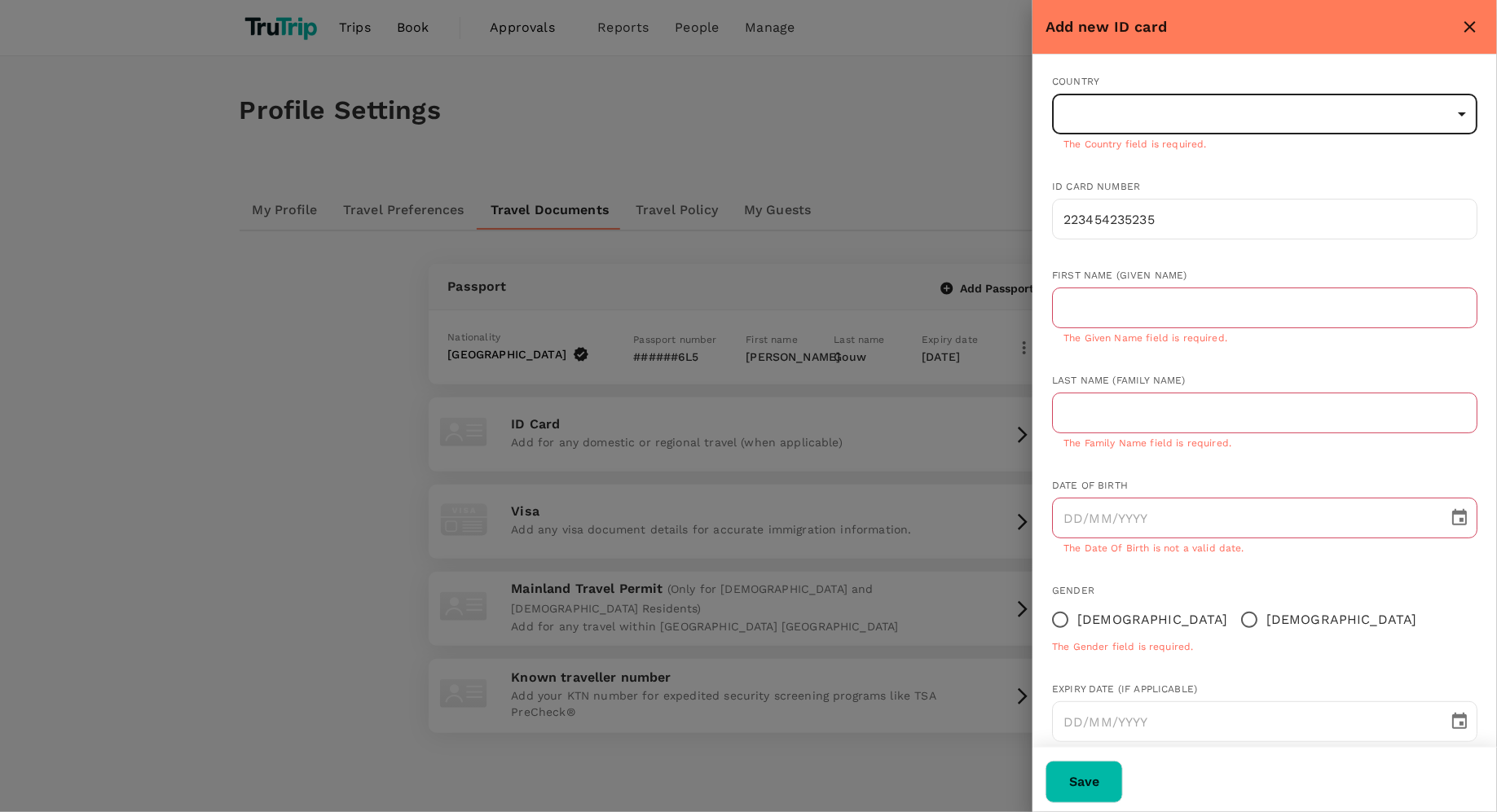
click at [903, 75] on div at bounding box center [748, 406] width 1497 height 812
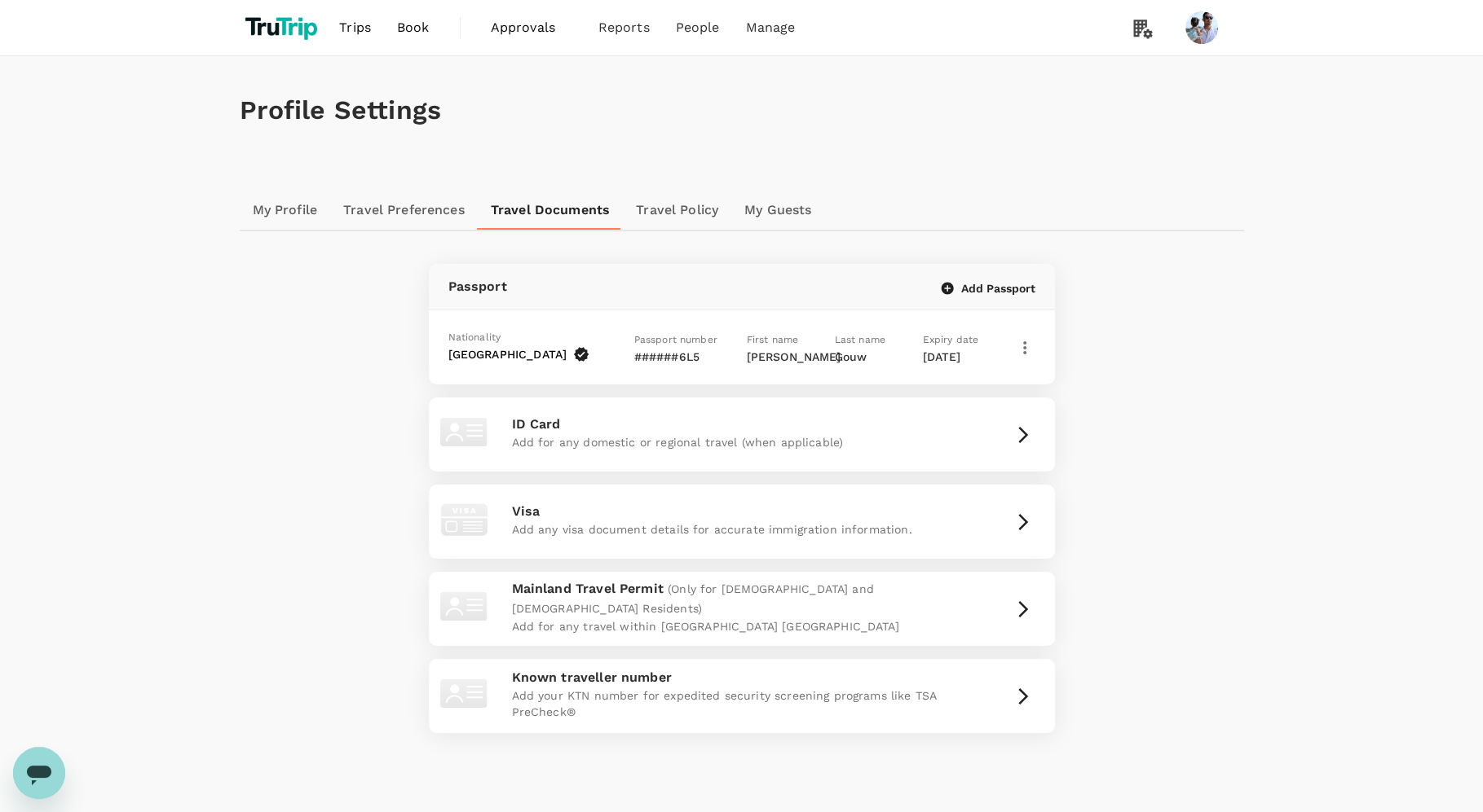
click at [671, 215] on link "Travel Policy" at bounding box center [677, 210] width 108 height 39
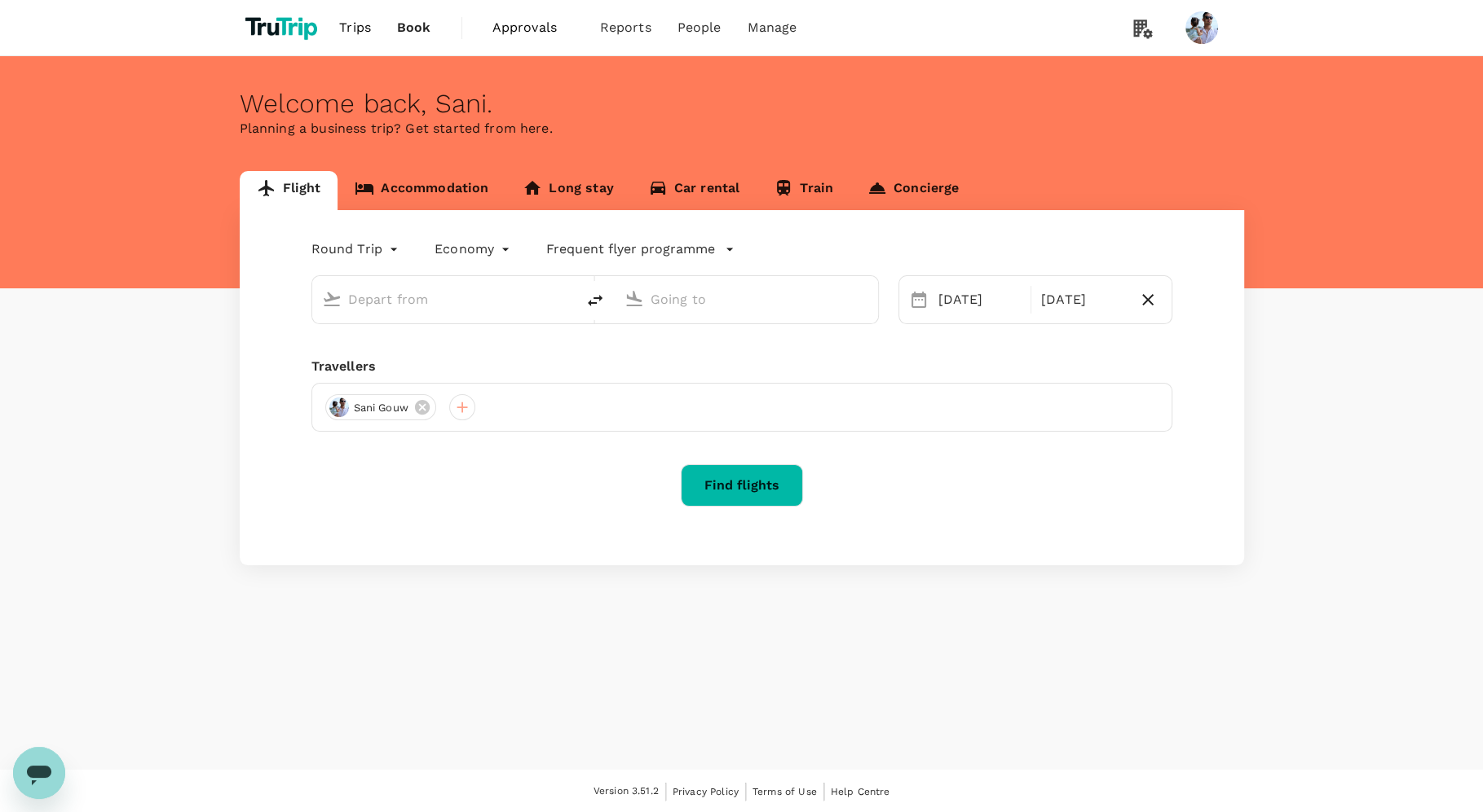
type input "[GEOGRAPHIC_DATA], [GEOGRAPHIC_DATA] (any)"
type input "Penang, [GEOGRAPHIC_DATA] (any)"
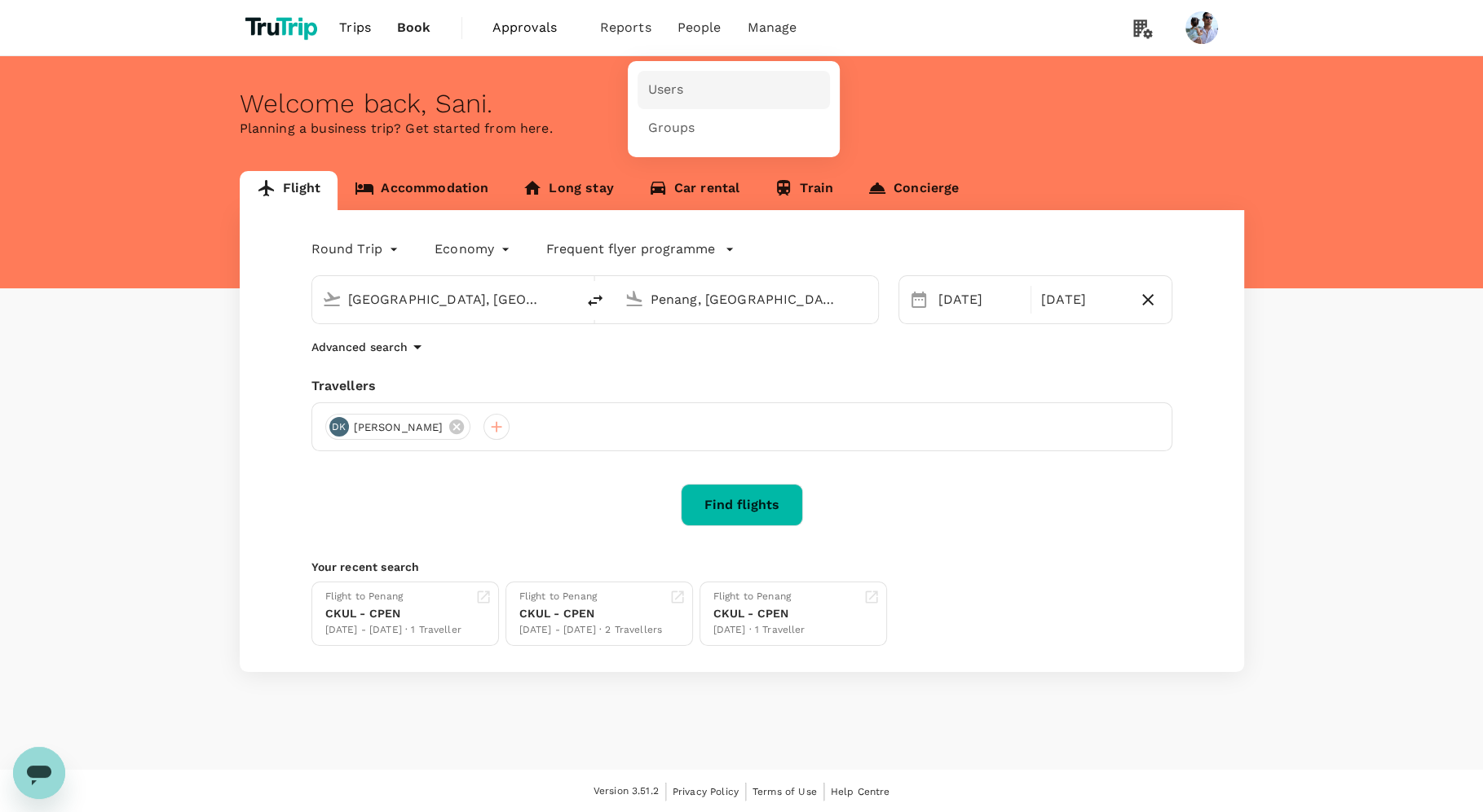
click at [686, 83] on link "Users" at bounding box center [733, 91] width 193 height 39
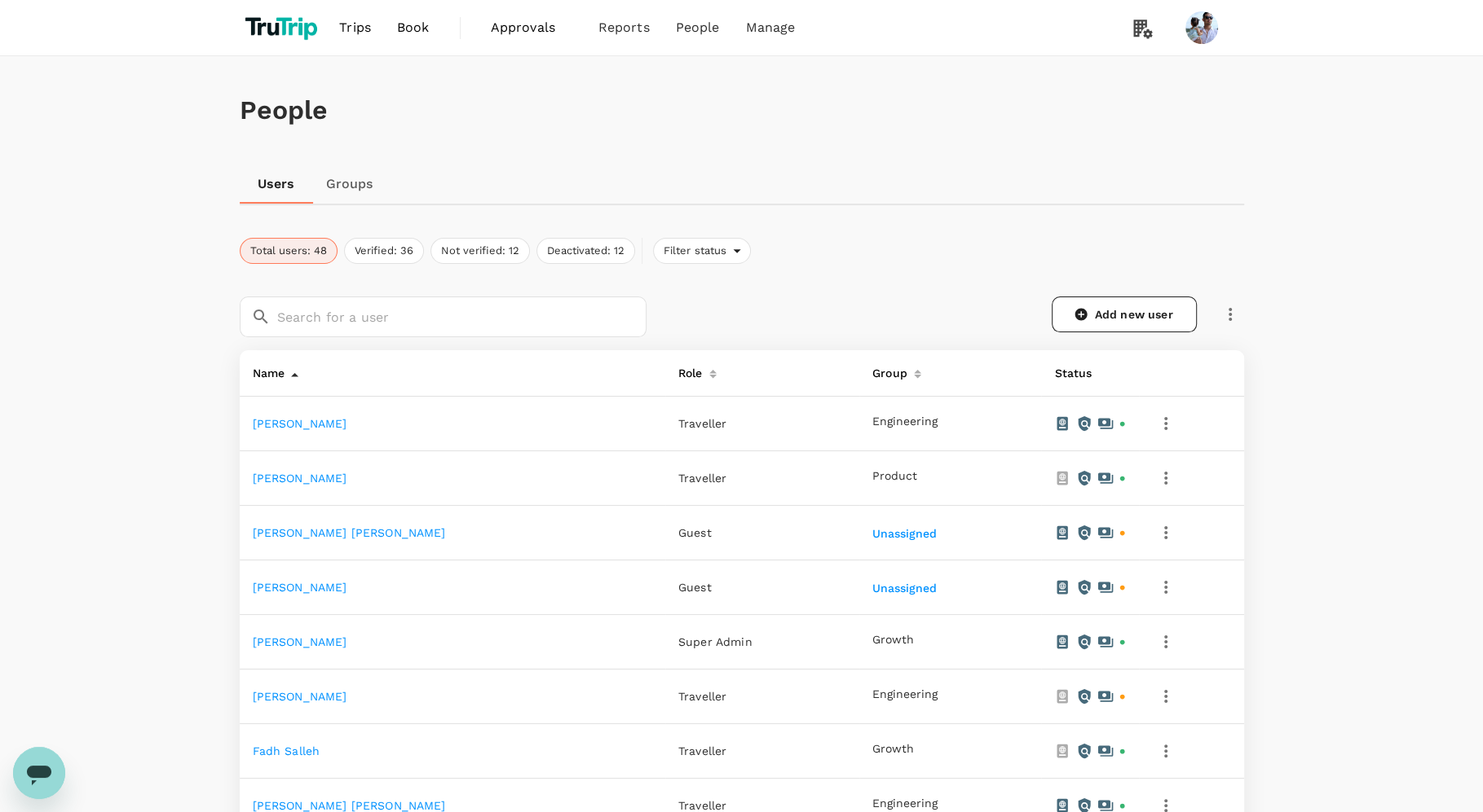
click at [267, 422] on link "Adi Irfan" at bounding box center [299, 423] width 94 height 13
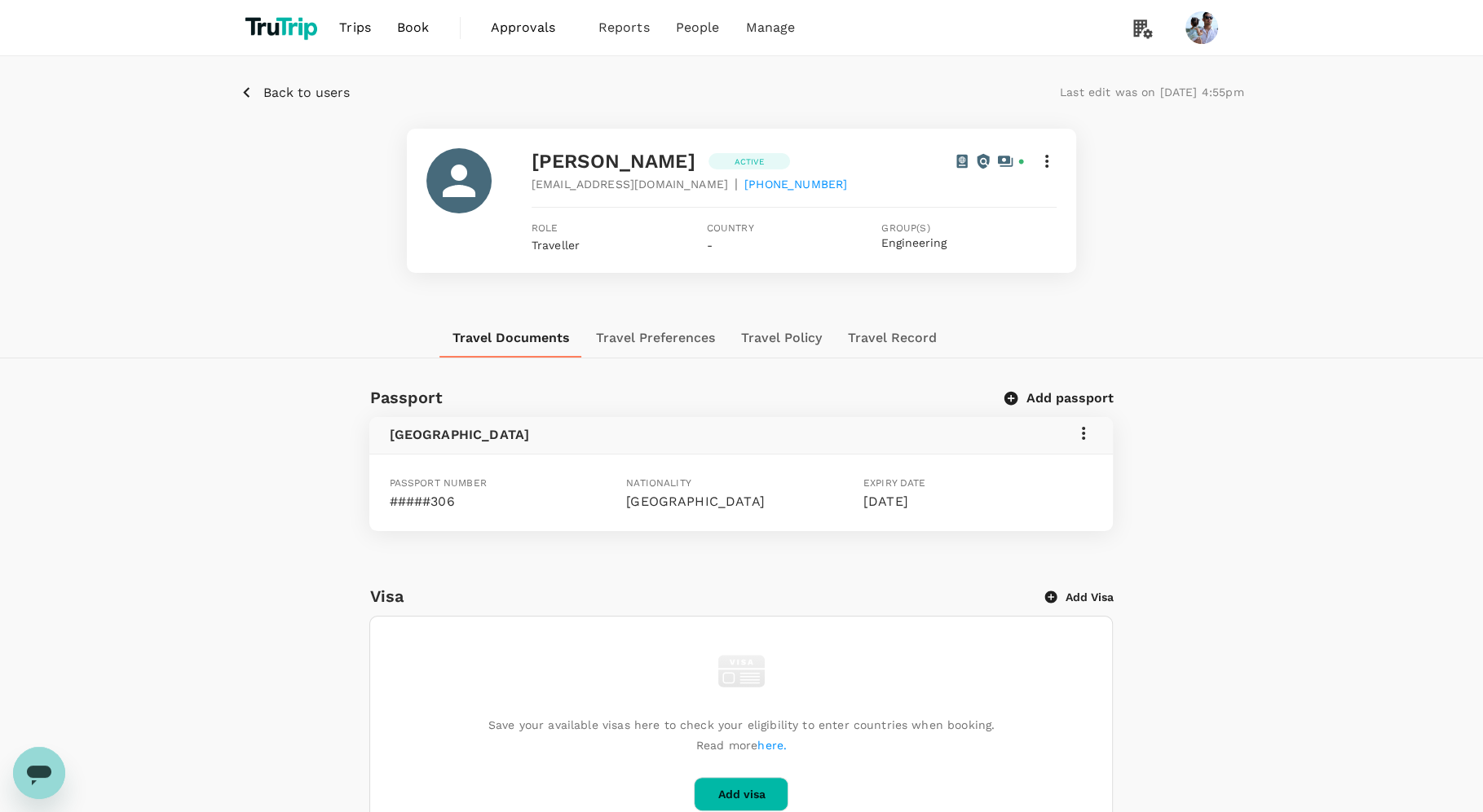
click at [1053, 157] on icon at bounding box center [1046, 161] width 19 height 19
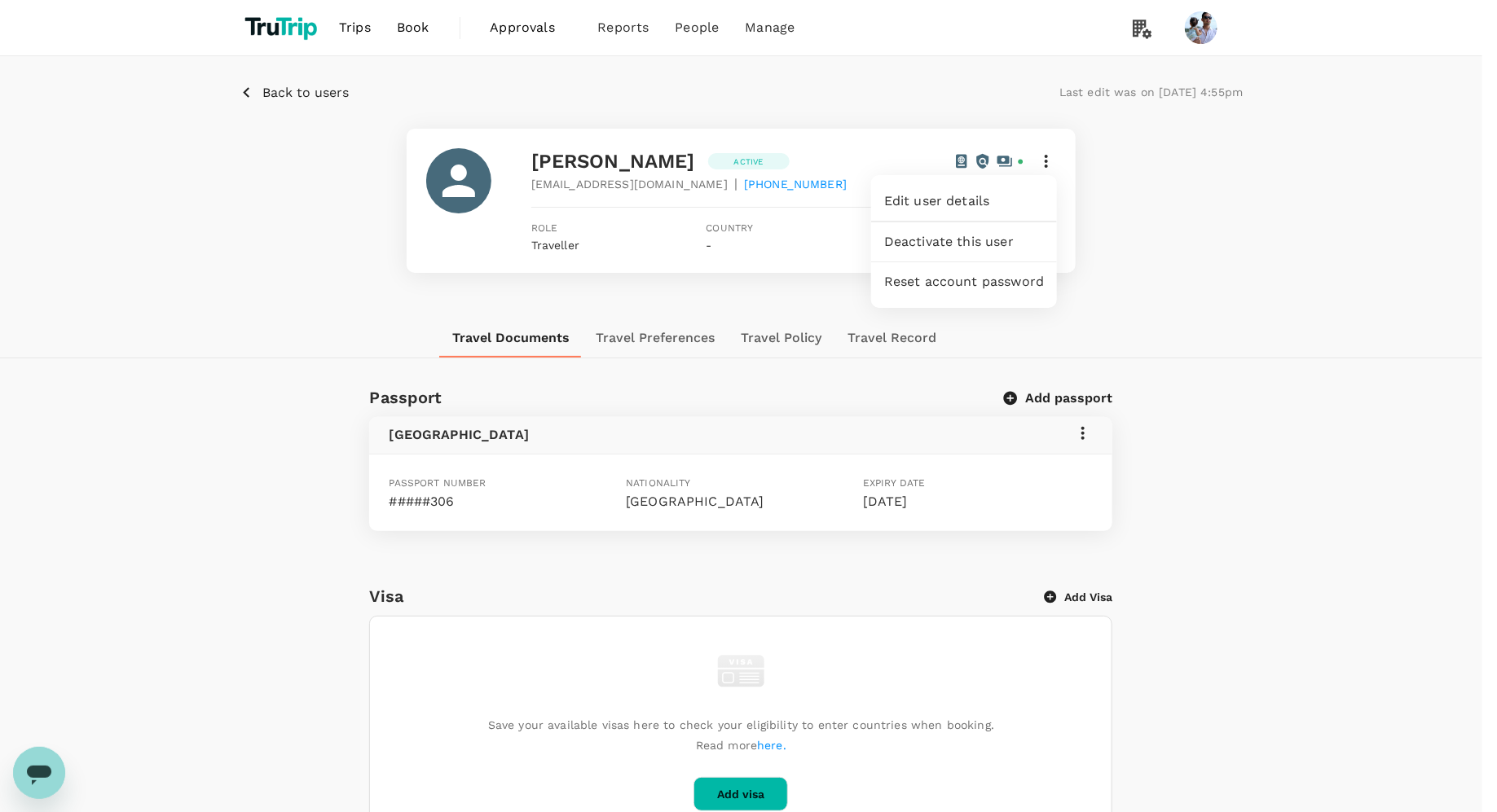
click at [994, 207] on span "Edit user details" at bounding box center [965, 201] width 160 height 19
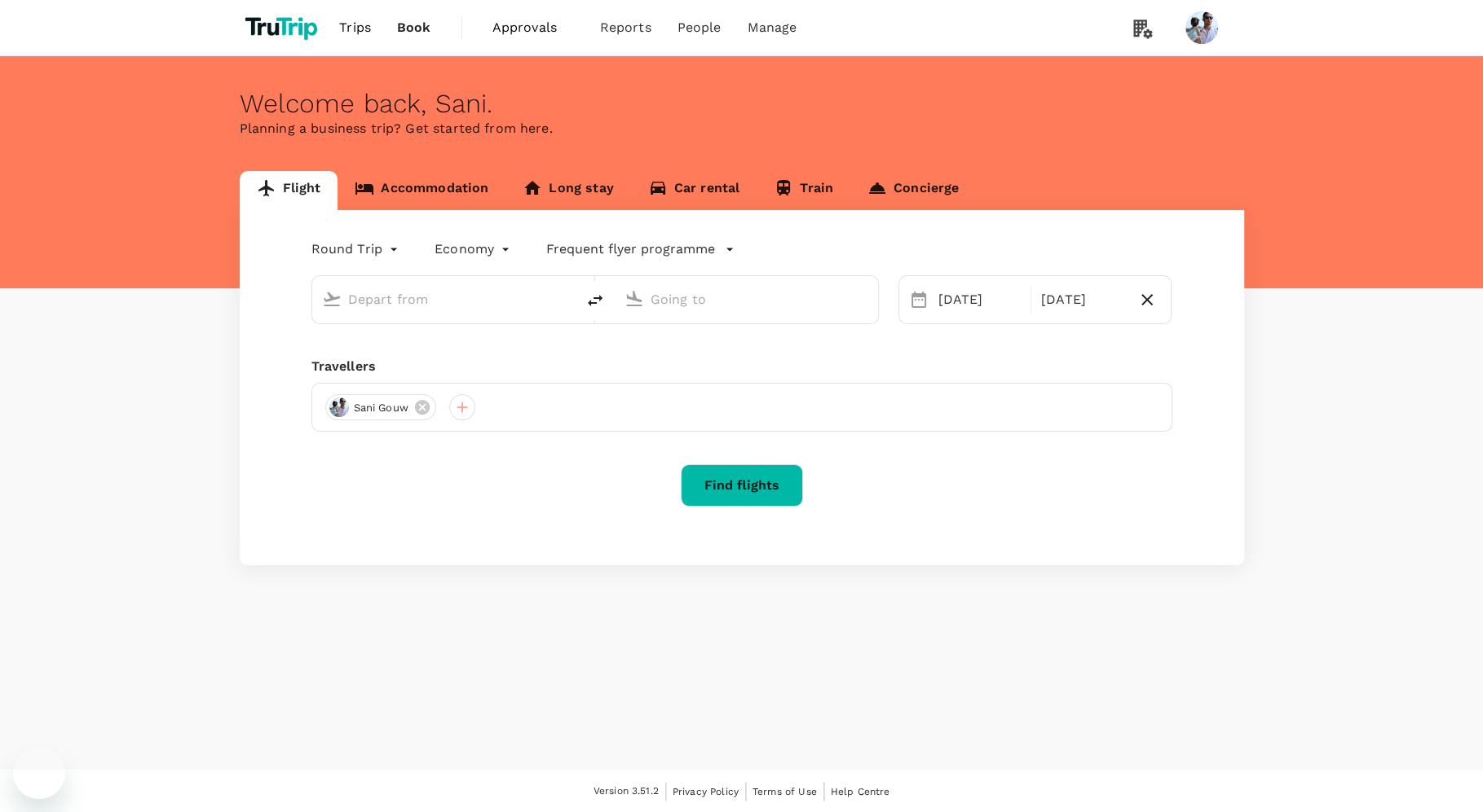
type input "[GEOGRAPHIC_DATA], [GEOGRAPHIC_DATA] (any)"
type input "Penang, [GEOGRAPHIC_DATA] (any)"
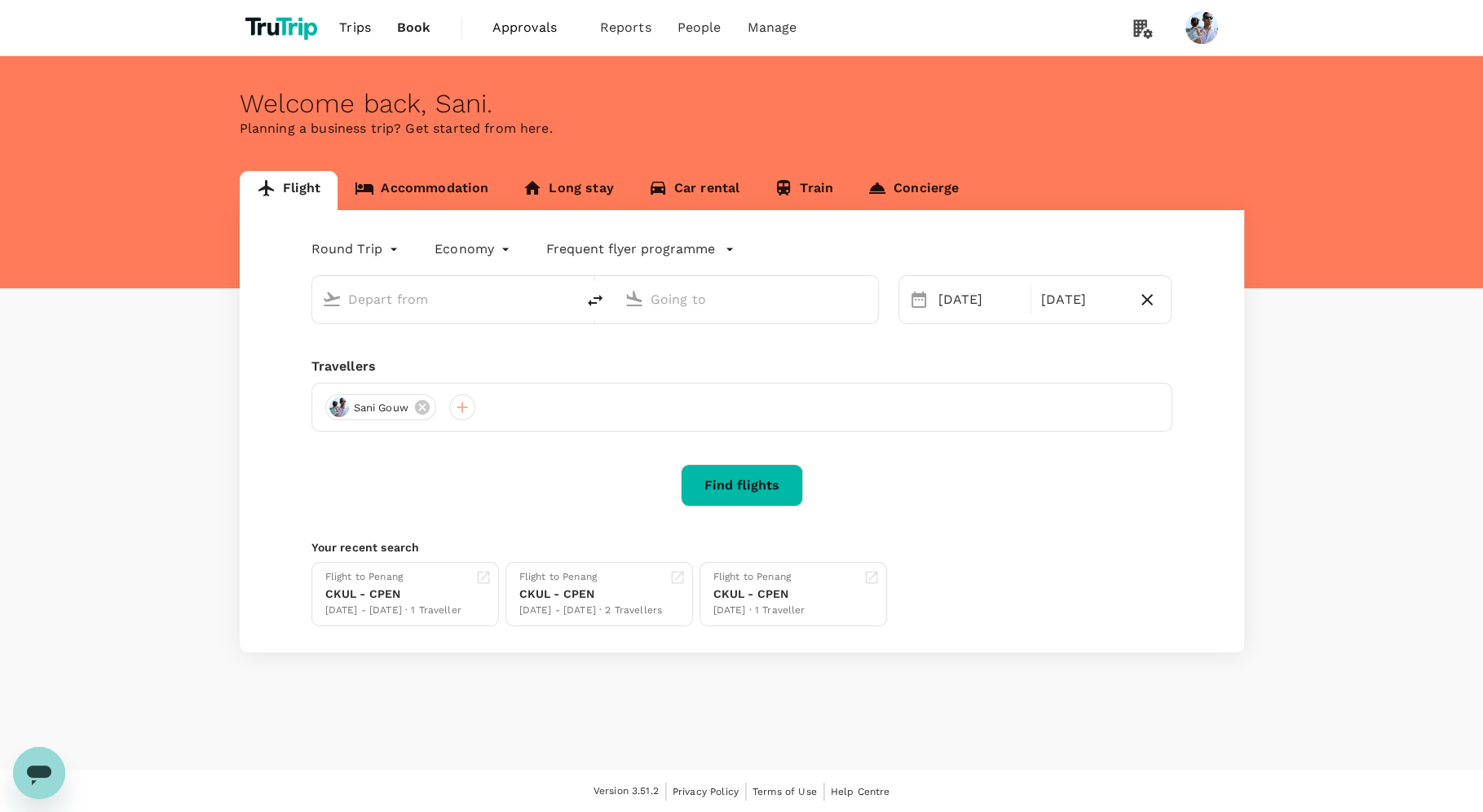
type input "[GEOGRAPHIC_DATA], [GEOGRAPHIC_DATA] (any)"
type input "Penang, [GEOGRAPHIC_DATA] (any)"
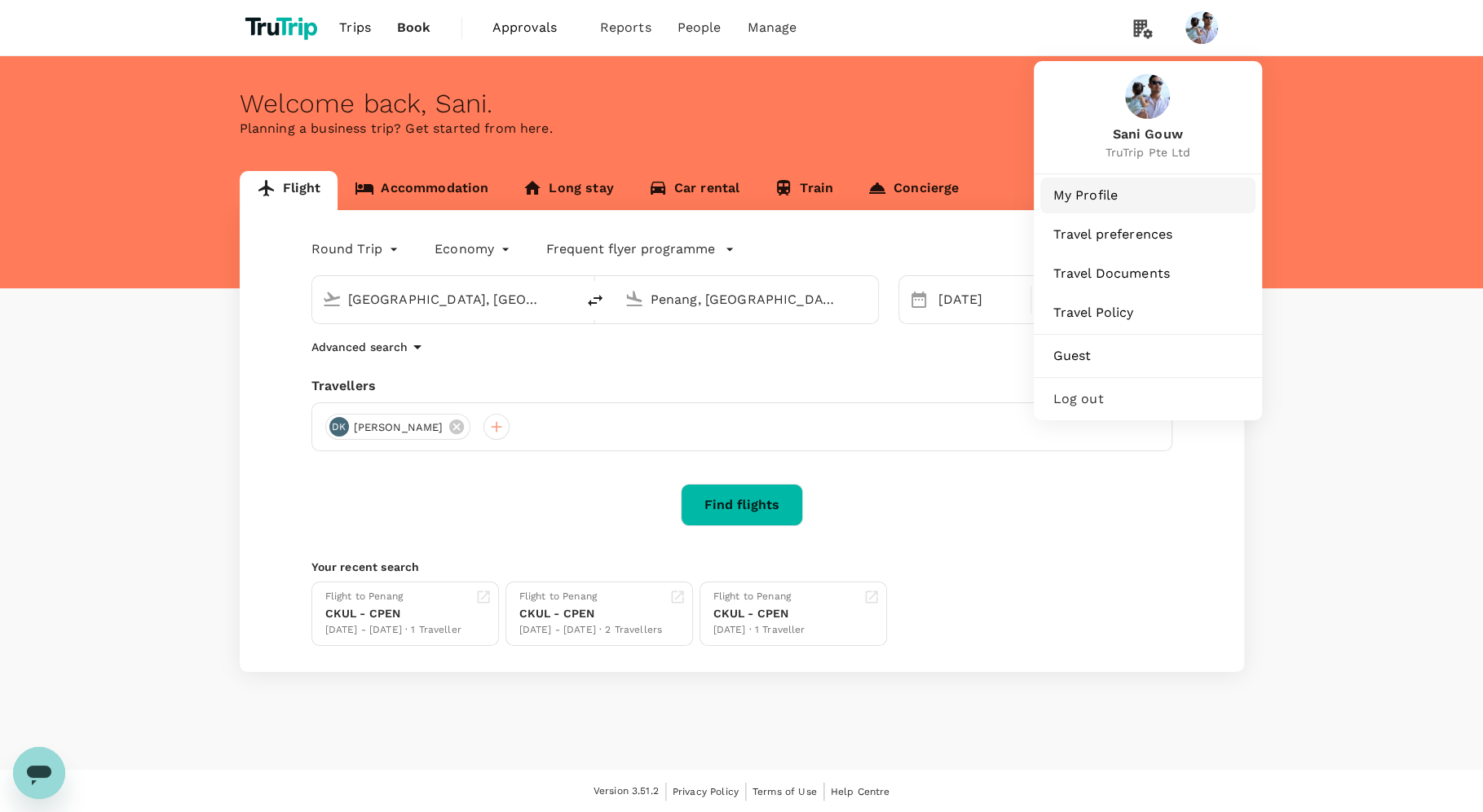
click at [1102, 201] on span "My Profile" at bounding box center [1148, 195] width 189 height 19
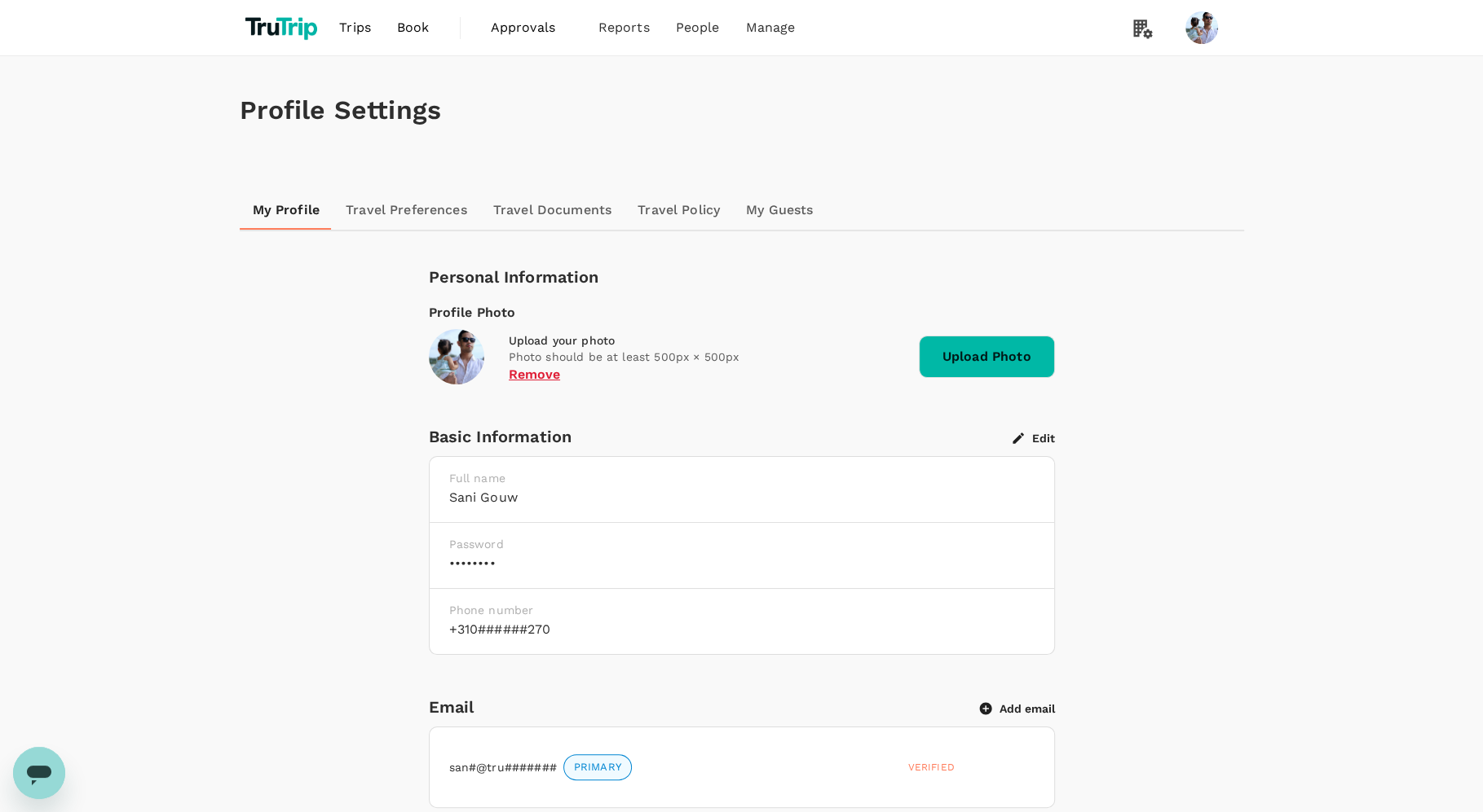
click at [1043, 439] on button "Edit" at bounding box center [1033, 438] width 42 height 15
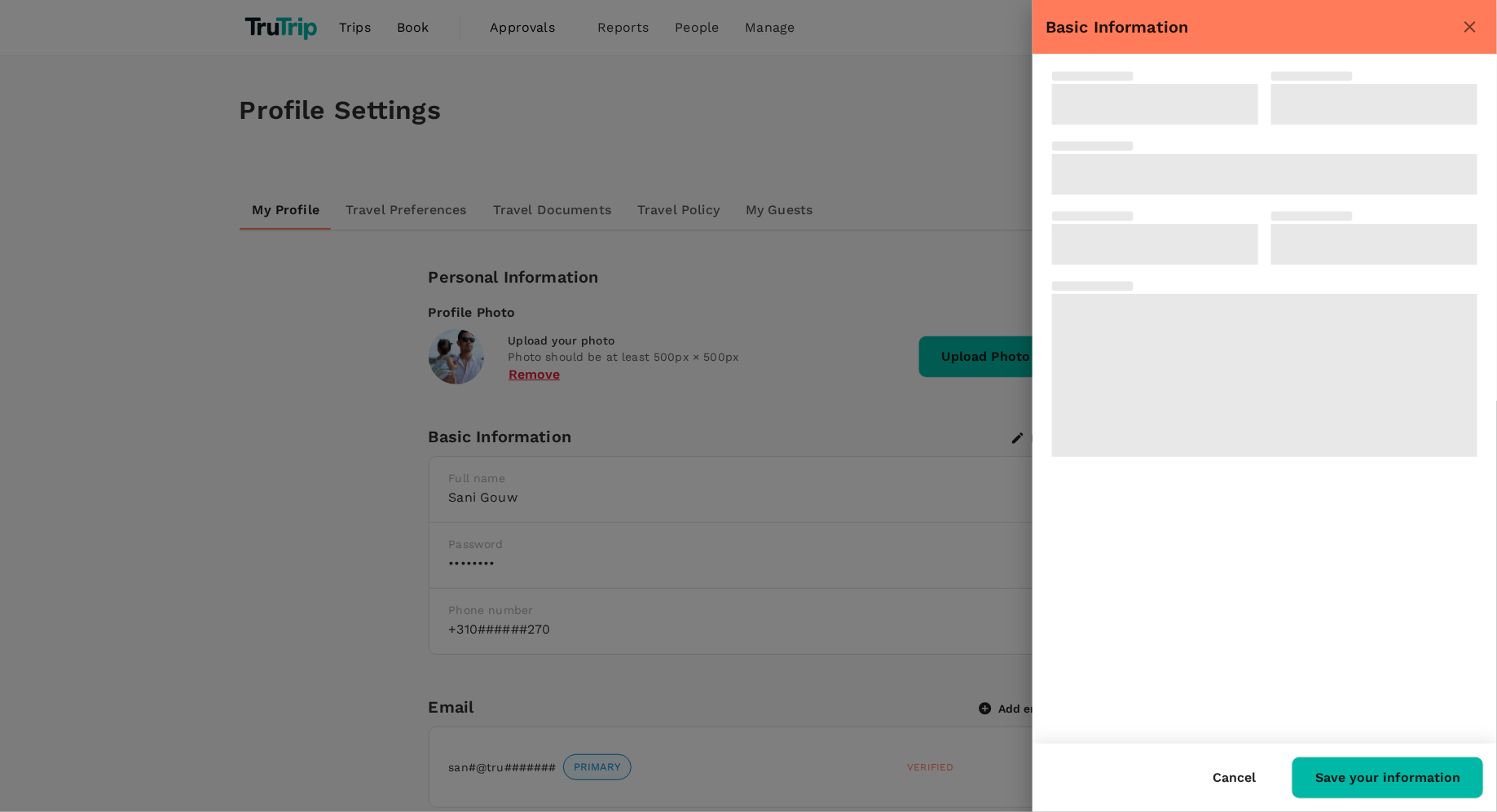
type input "Sani"
type input "Gouw"
type input "31"
type input "0618221270"
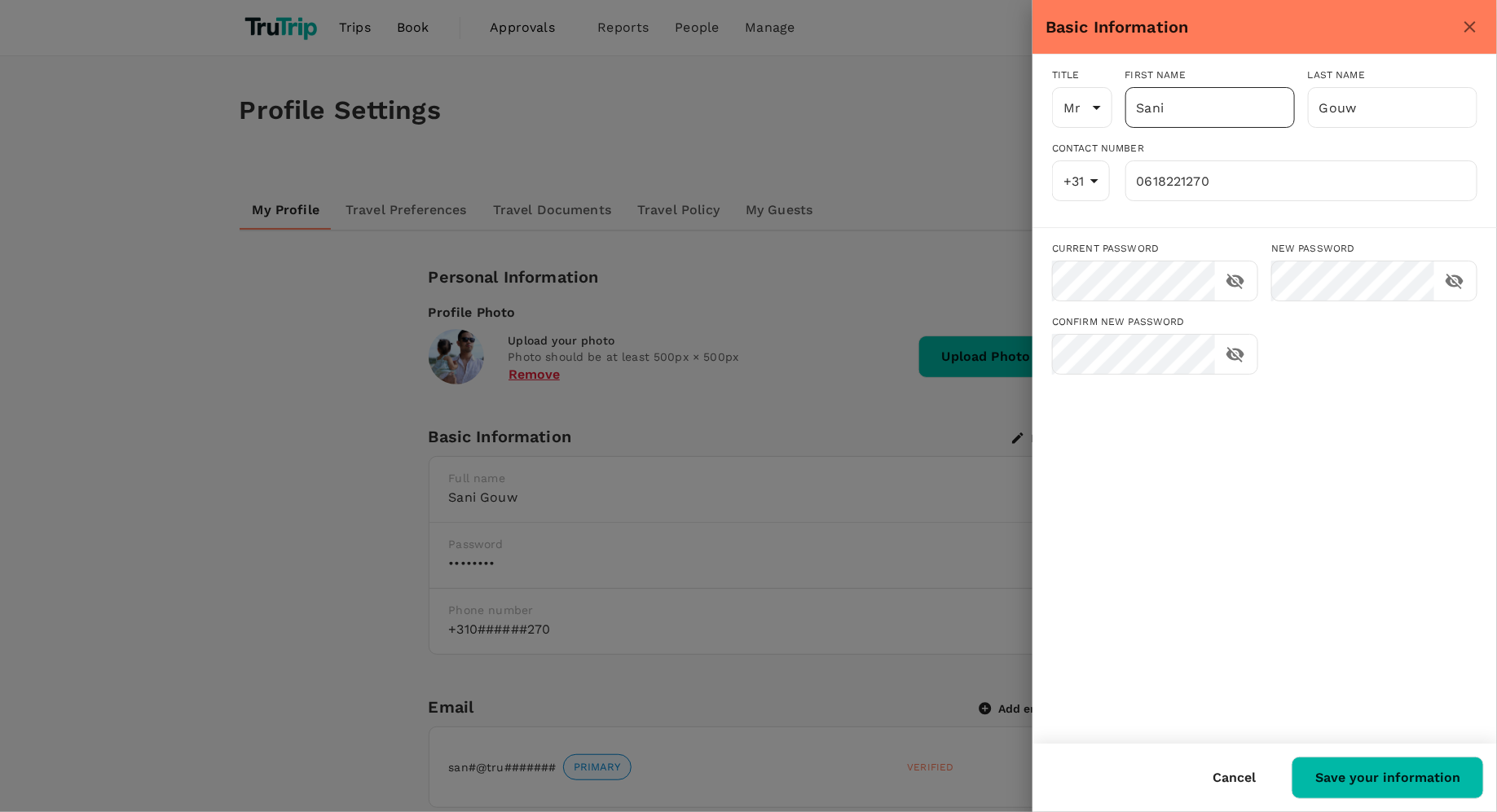
click at [1186, 110] on input "Sani" at bounding box center [1210, 107] width 170 height 40
click at [1287, 477] on div "Title Mr Mr [PERSON_NAME] First name [PERSON_NAME] ​ Last name [PERSON_NAME] ​ …" at bounding box center [1265, 399] width 465 height 689
drag, startPoint x: 1164, startPoint y: 106, endPoint x: 955, endPoint y: 105, distance: 209.0
click at [967, 108] on div "Basic Information Title Mr Mr [PERSON_NAME] First name Sani ​ Last name [PERSON…" at bounding box center [748, 406] width 1497 height 812
type input "#$@#%#@%"
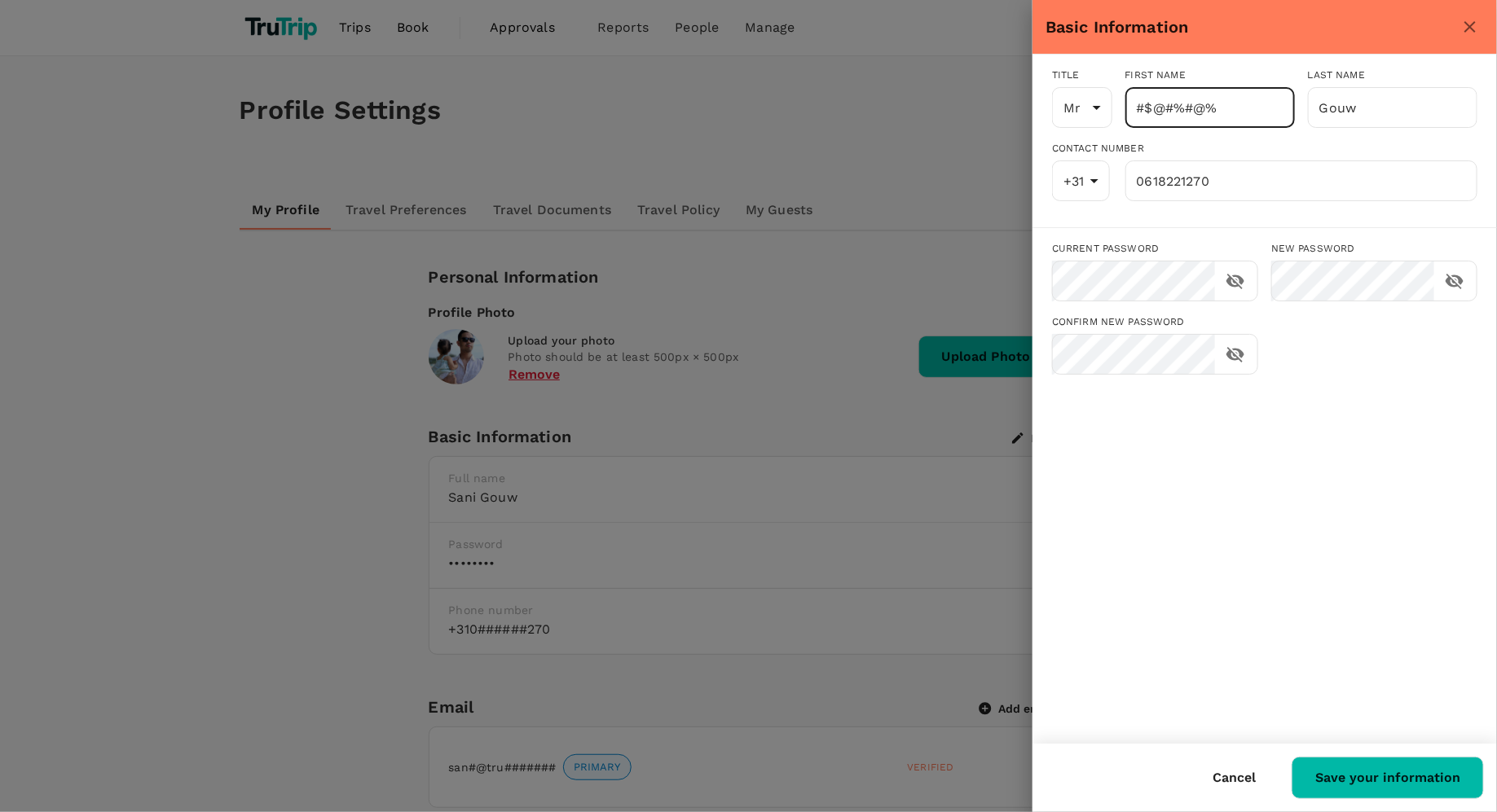
drag, startPoint x: 1367, startPoint y: 493, endPoint x: 1382, endPoint y: 530, distance: 39.9
click at [1363, 494] on div "Title Mr Mr [PERSON_NAME] First name #$@#%#@% ​ Last name [PERSON_NAME] ​ Conta…" at bounding box center [1265, 399] width 465 height 689
click at [1435, 770] on button "Save your information" at bounding box center [1388, 778] width 193 height 42
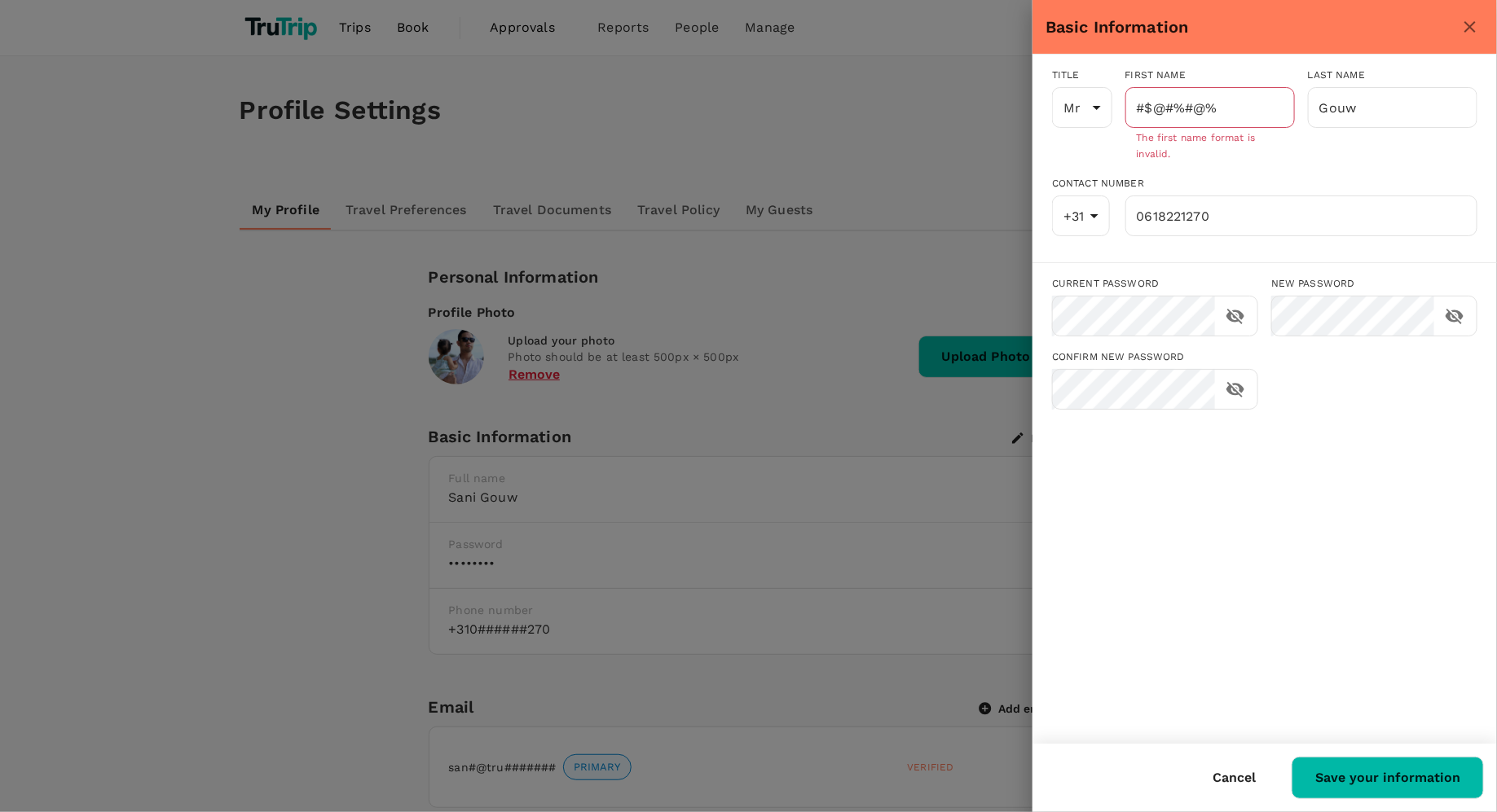
click at [943, 138] on div at bounding box center [748, 406] width 1497 height 812
